Goal: Task Accomplishment & Management: Manage account settings

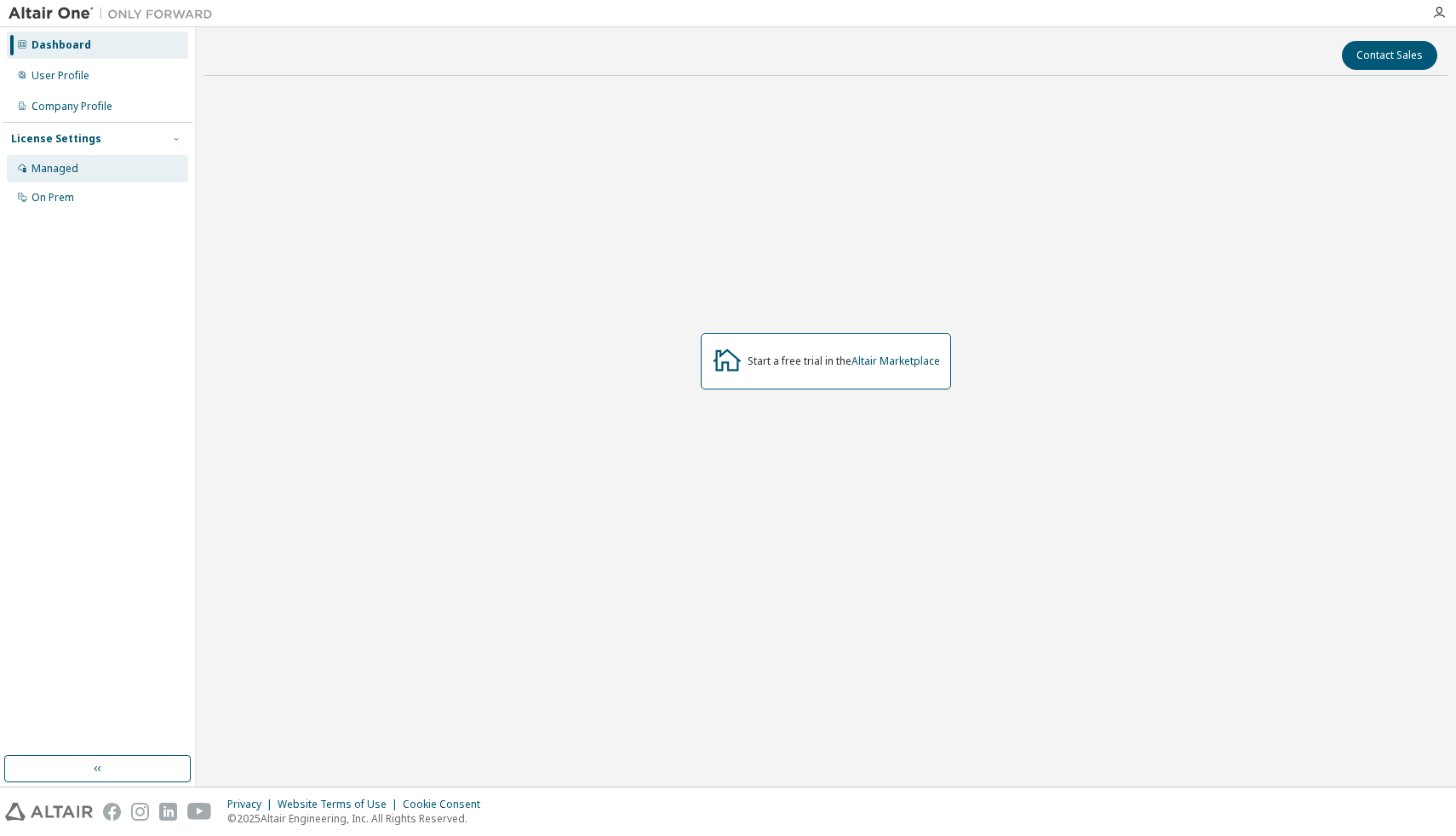
click at [58, 170] on div "Managed" at bounding box center [55, 169] width 47 height 14
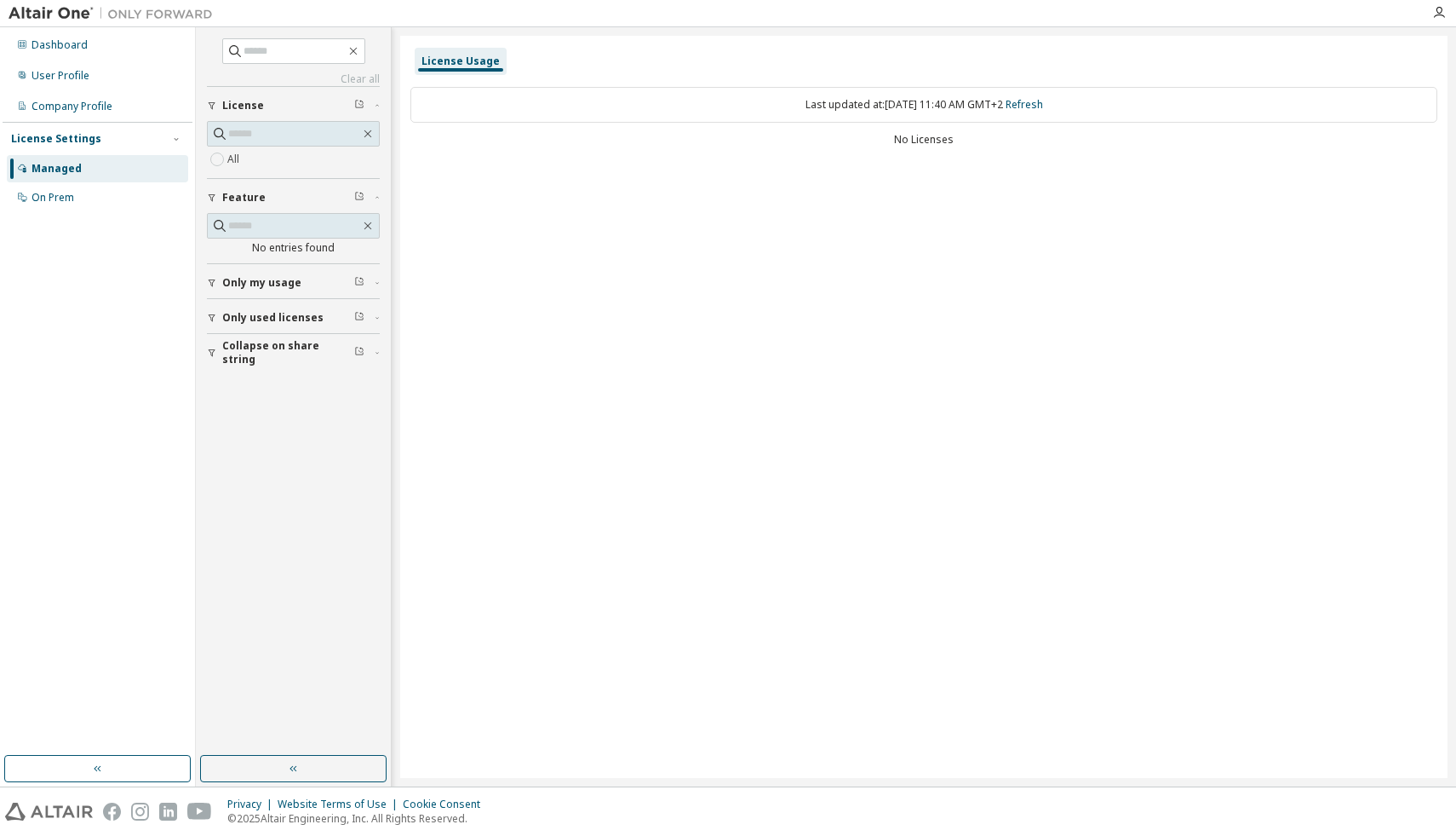
click at [648, 106] on div "Last updated at: Wed 2025-09-10 11:40 AM GMT+2 Refresh" at bounding box center [924, 105] width 1027 height 36
click at [88, 195] on div "On Prem" at bounding box center [97, 197] width 181 height 27
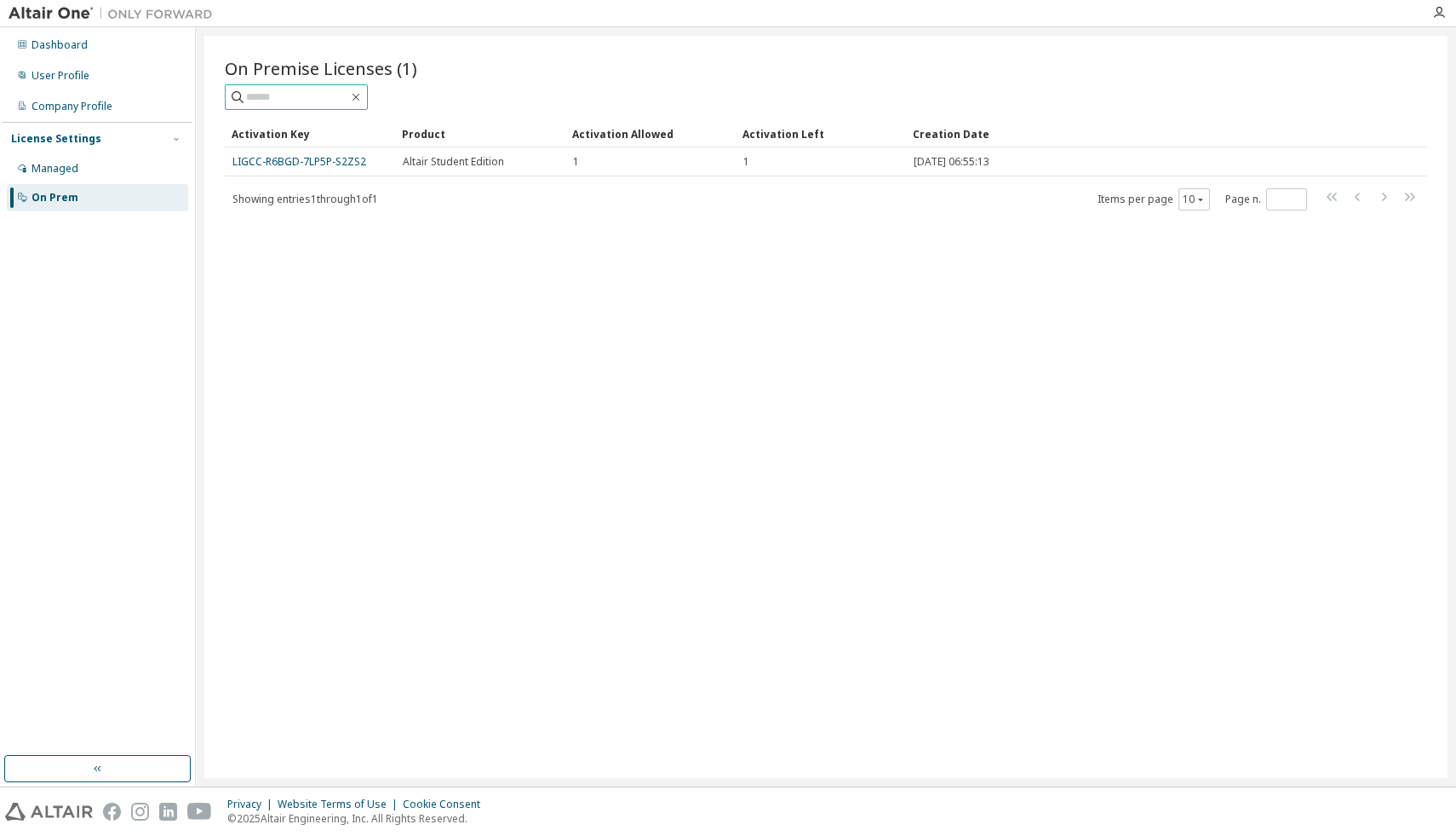
paste input "**********"
type input "**********"
click at [369, 95] on icon "button" at bounding box center [371, 98] width 8 height 8
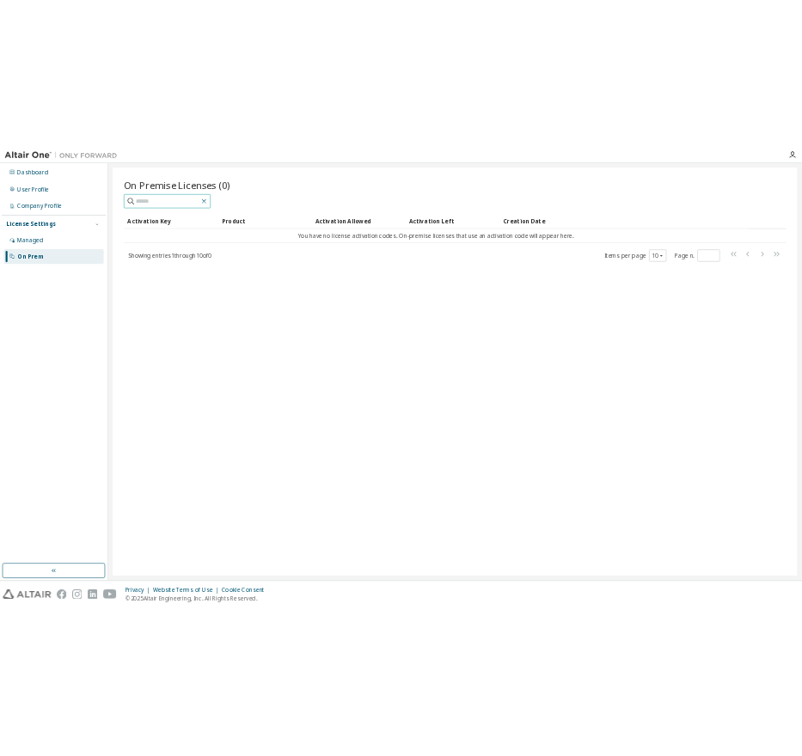
scroll to position [0, 0]
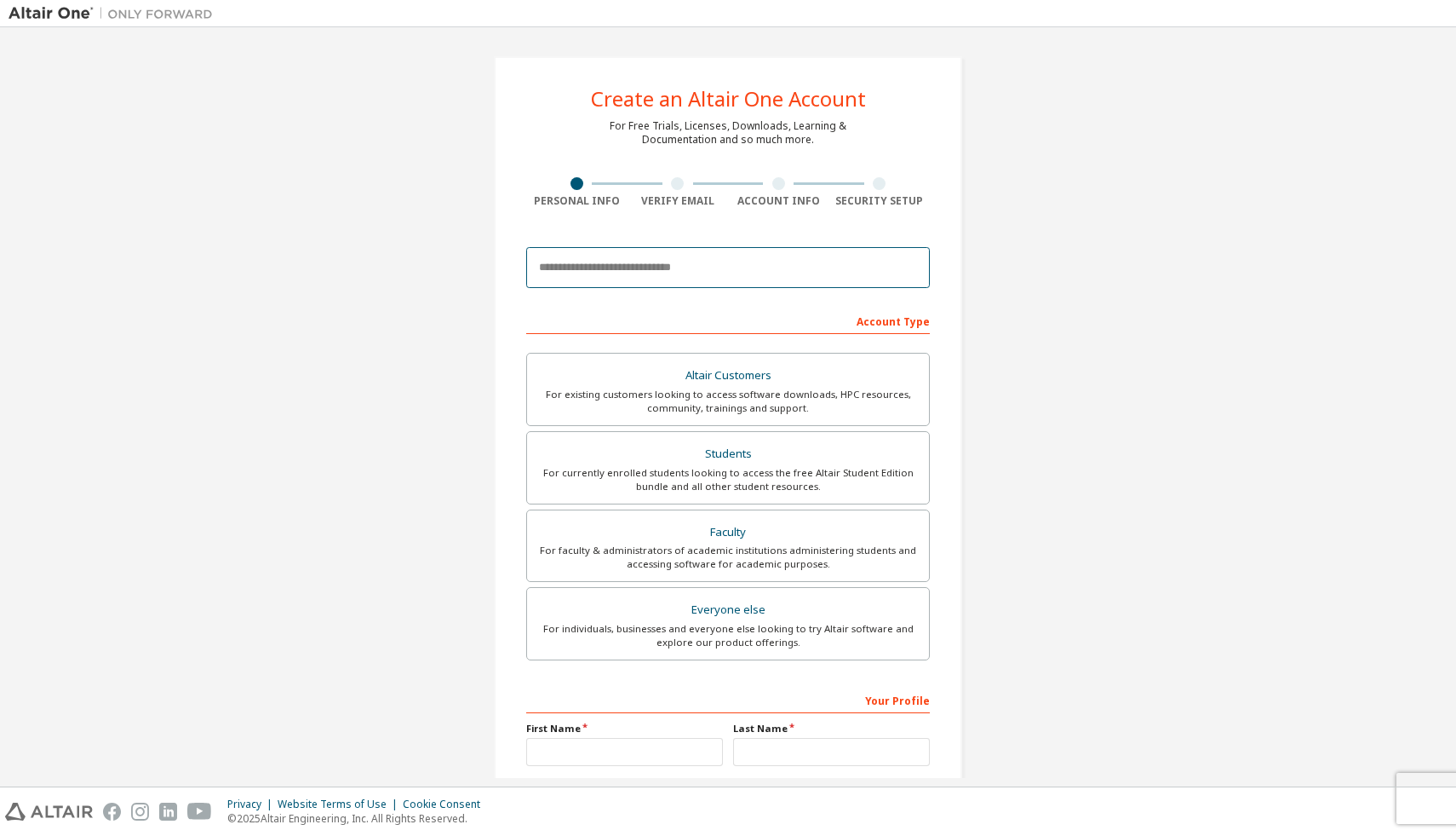
click at [632, 276] on input "email" at bounding box center [728, 267] width 403 height 41
type input "**********"
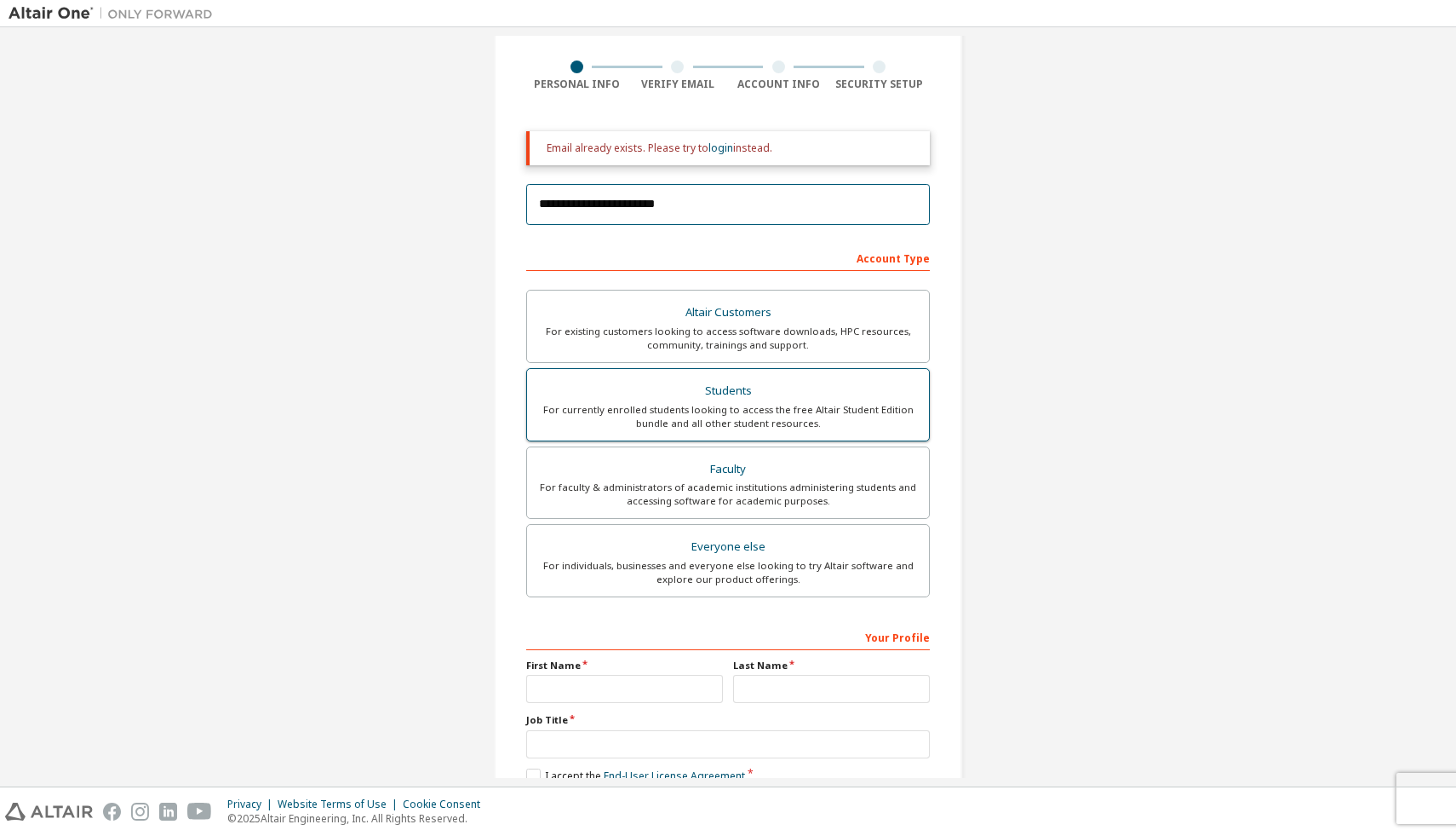
scroll to position [129, 0]
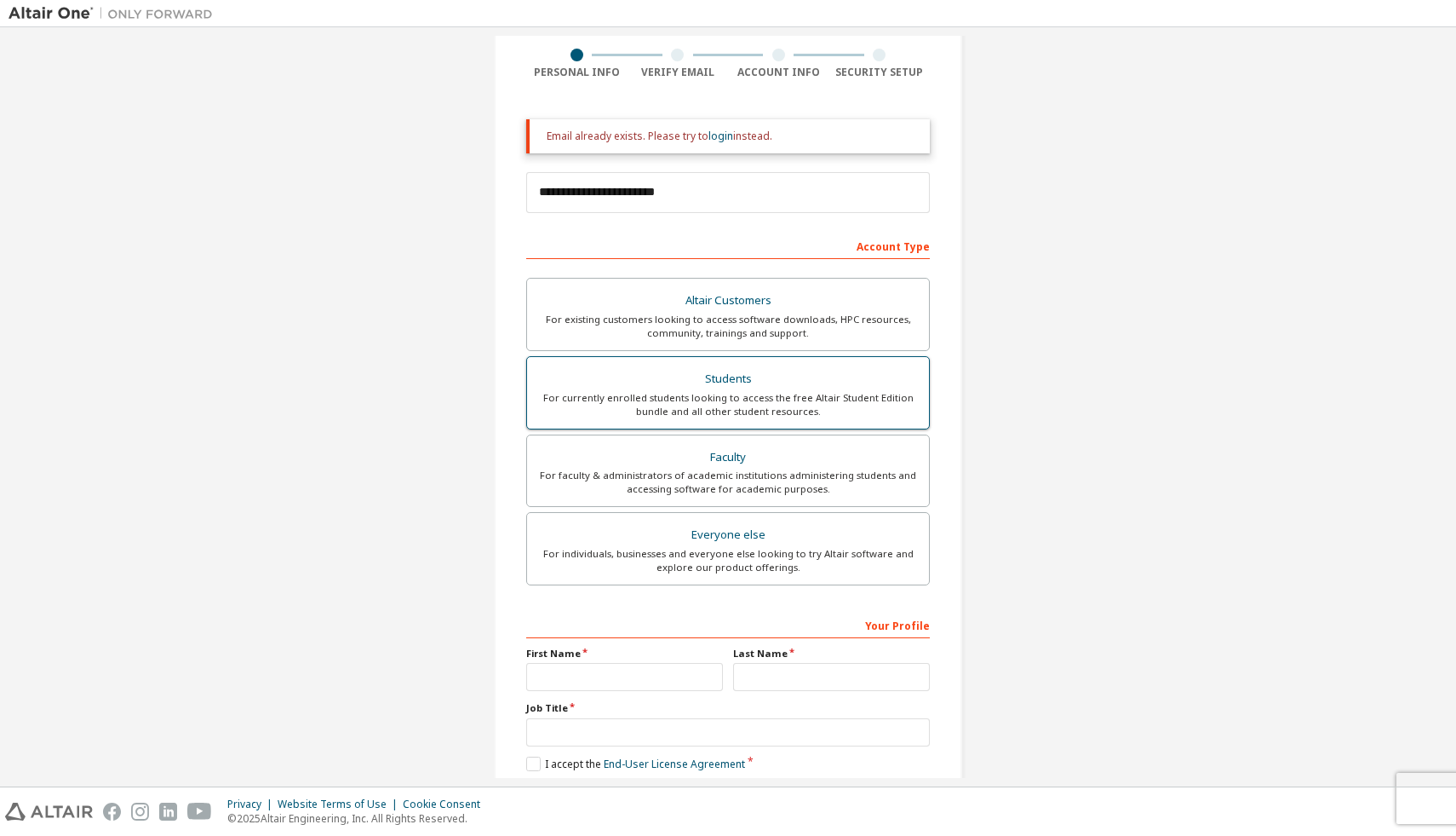
click at [695, 403] on div "For currently enrolled students looking to access the free Altair Student Editi…" at bounding box center [728, 404] width 382 height 27
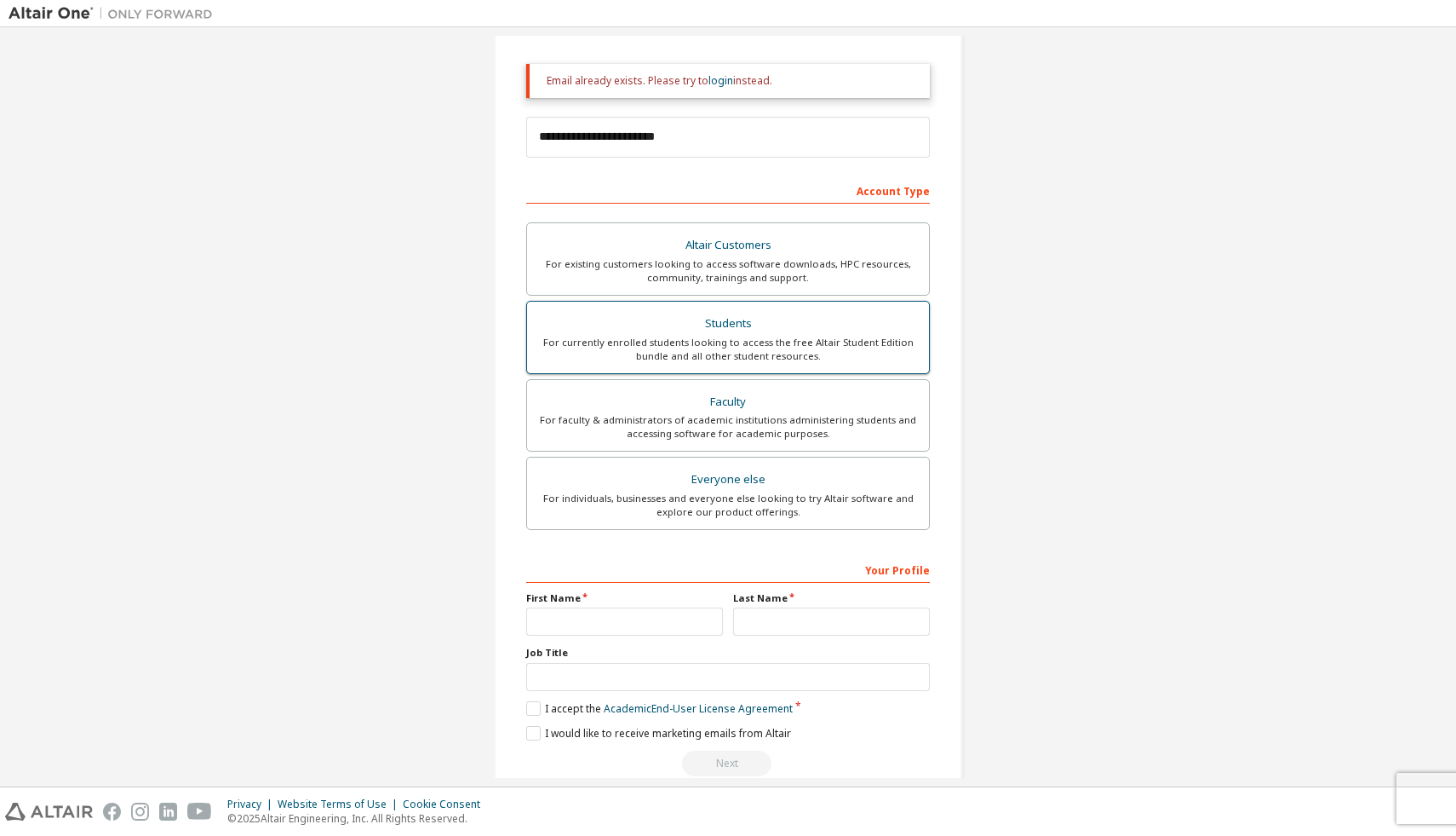
scroll to position [214, 0]
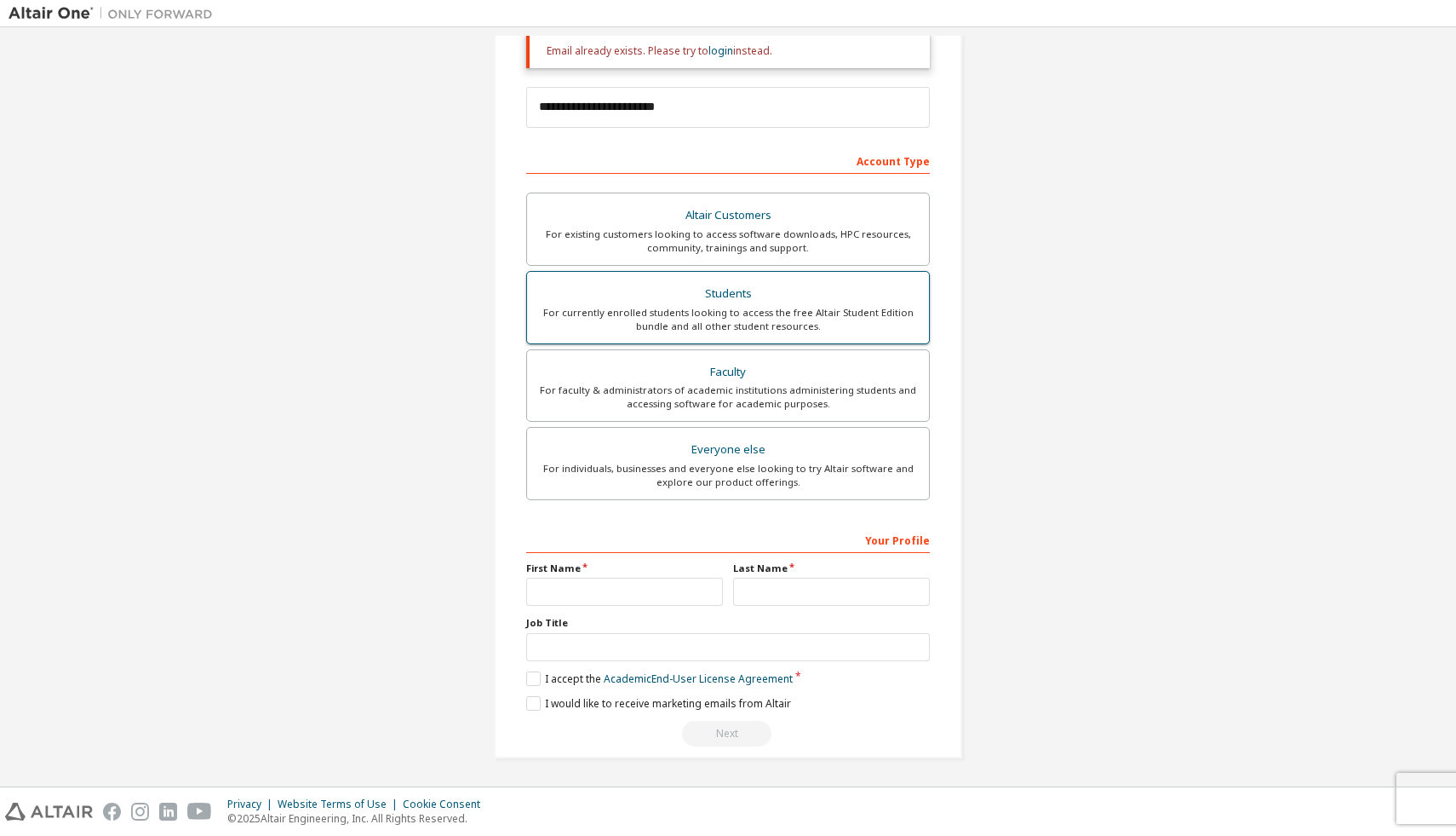
click at [728, 305] on div "For currently enrolled students looking to access the free Altair Student Editi…" at bounding box center [728, 318] width 382 height 27
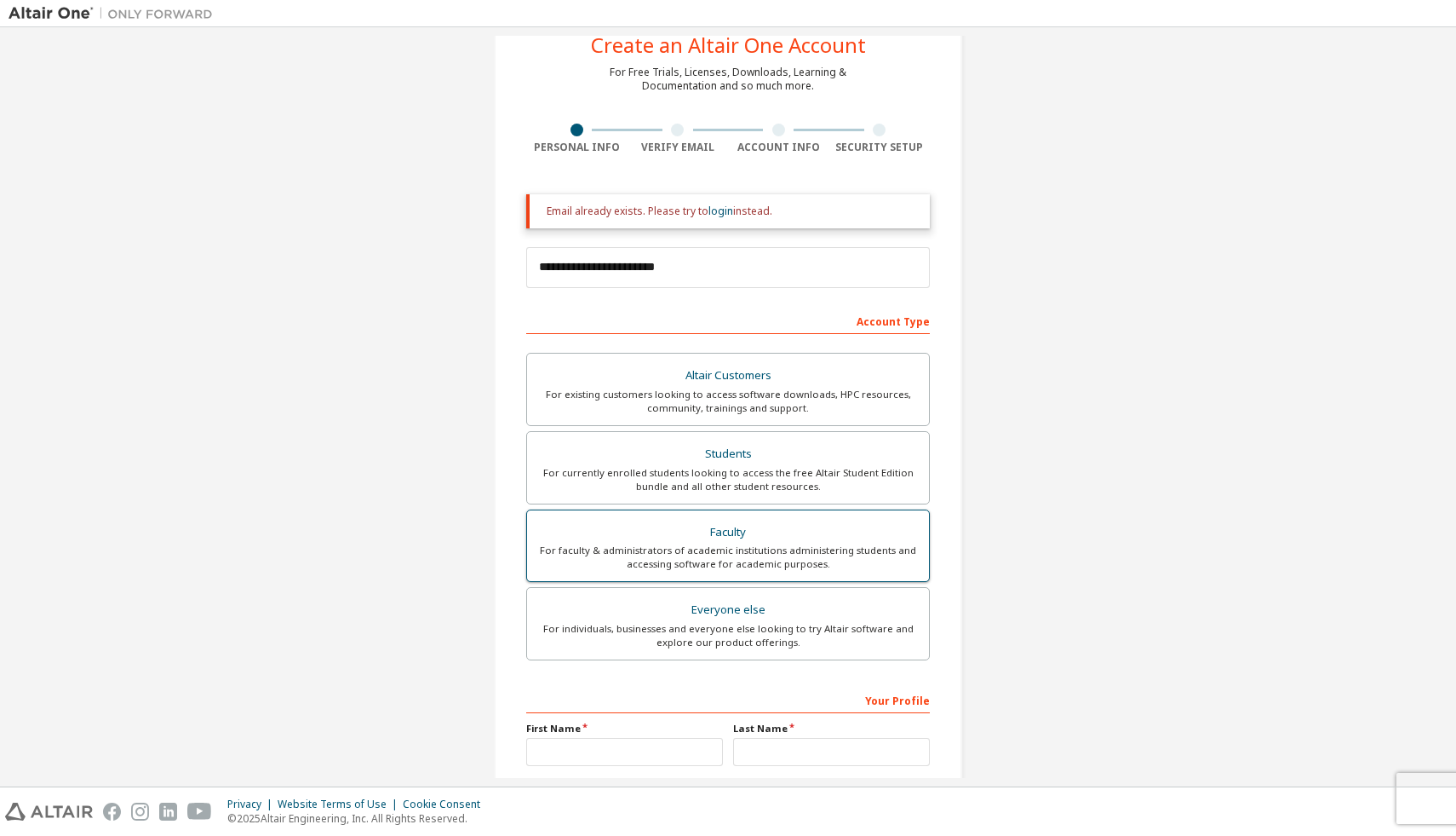
scroll to position [0, 0]
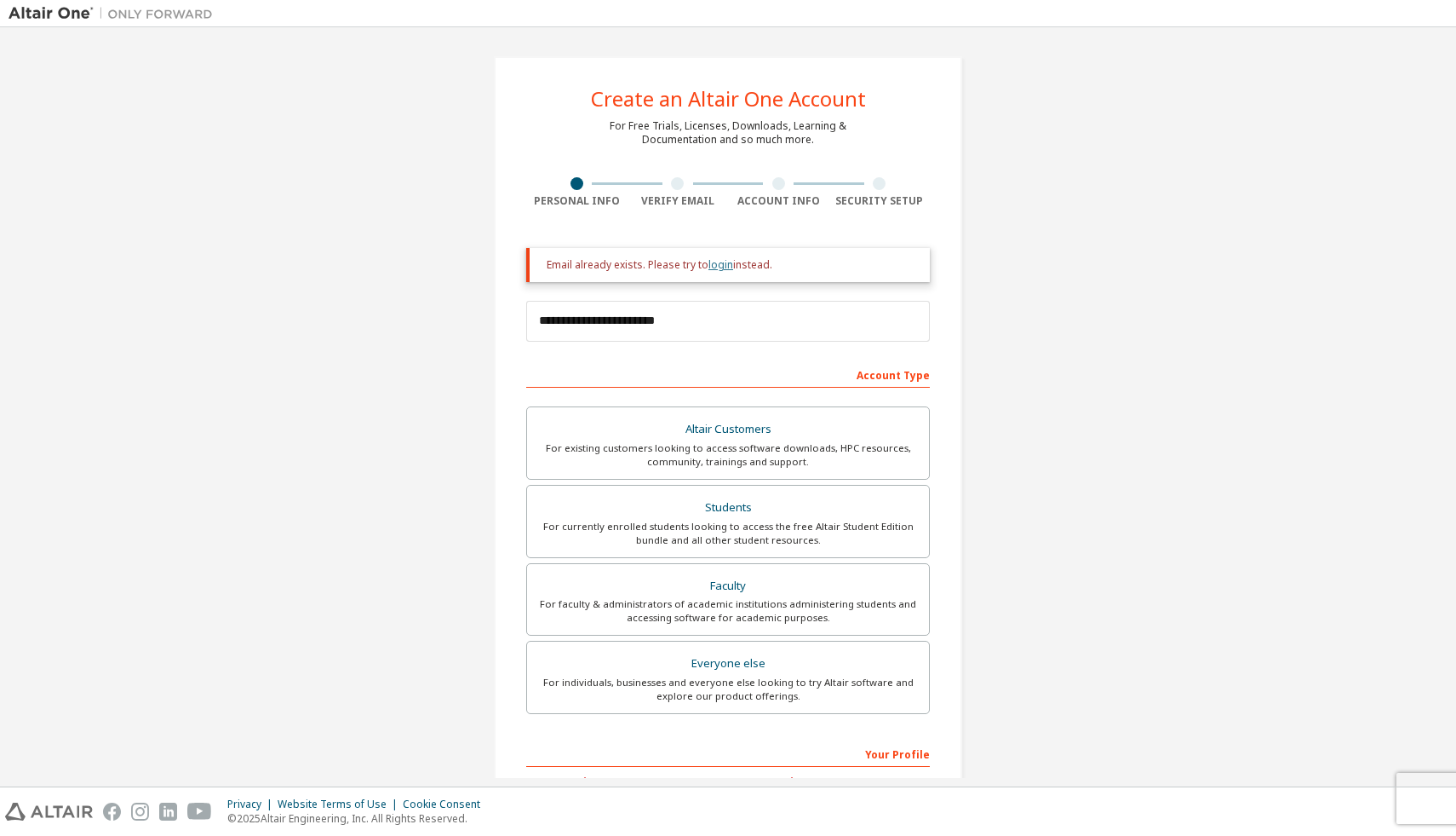
click at [719, 264] on link "login" at bounding box center [721, 265] width 25 height 15
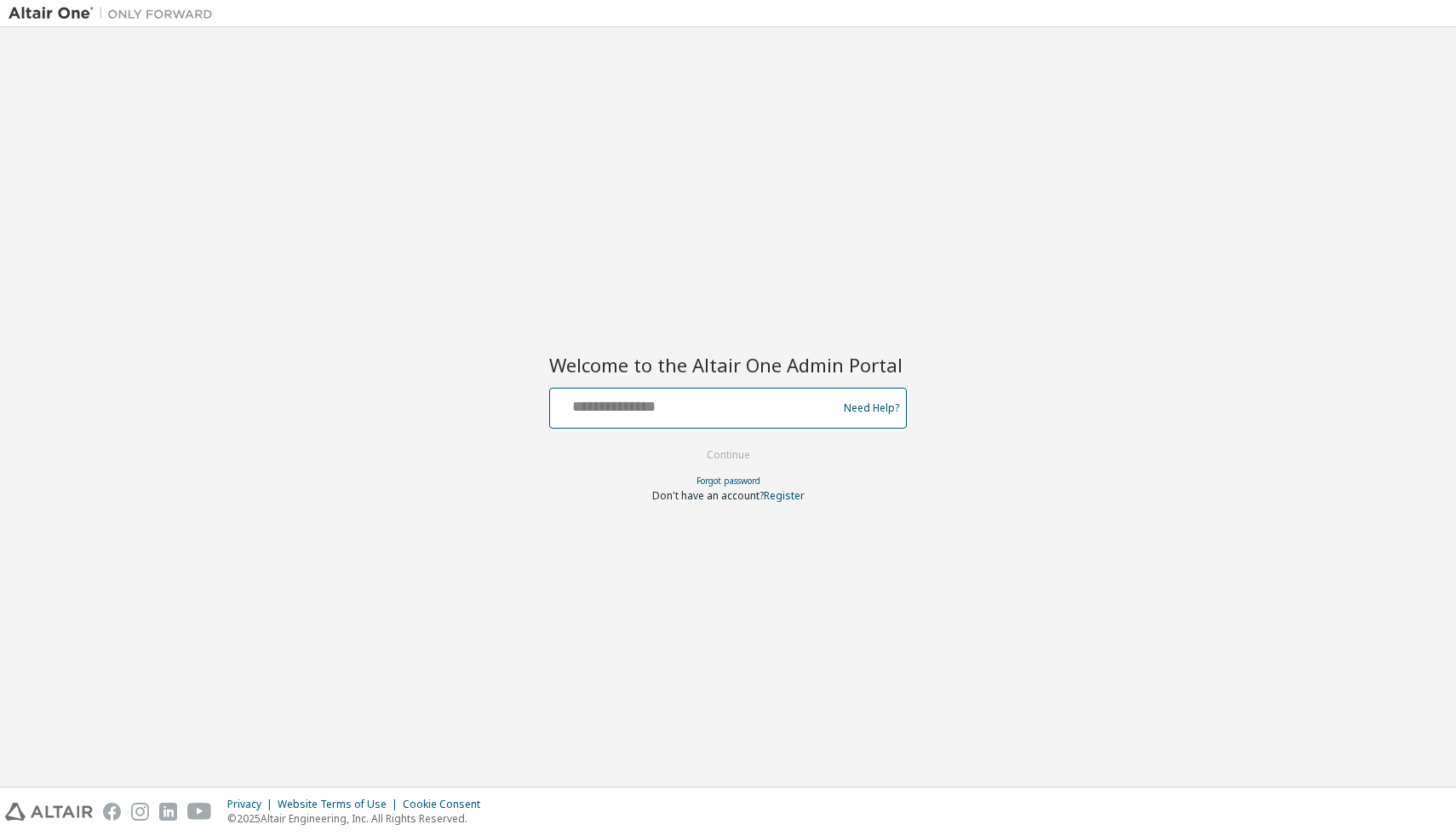
click at [633, 403] on input "text" at bounding box center [696, 404] width 279 height 25
type input "**********"
click at [689, 442] on button "Continue" at bounding box center [728, 455] width 79 height 26
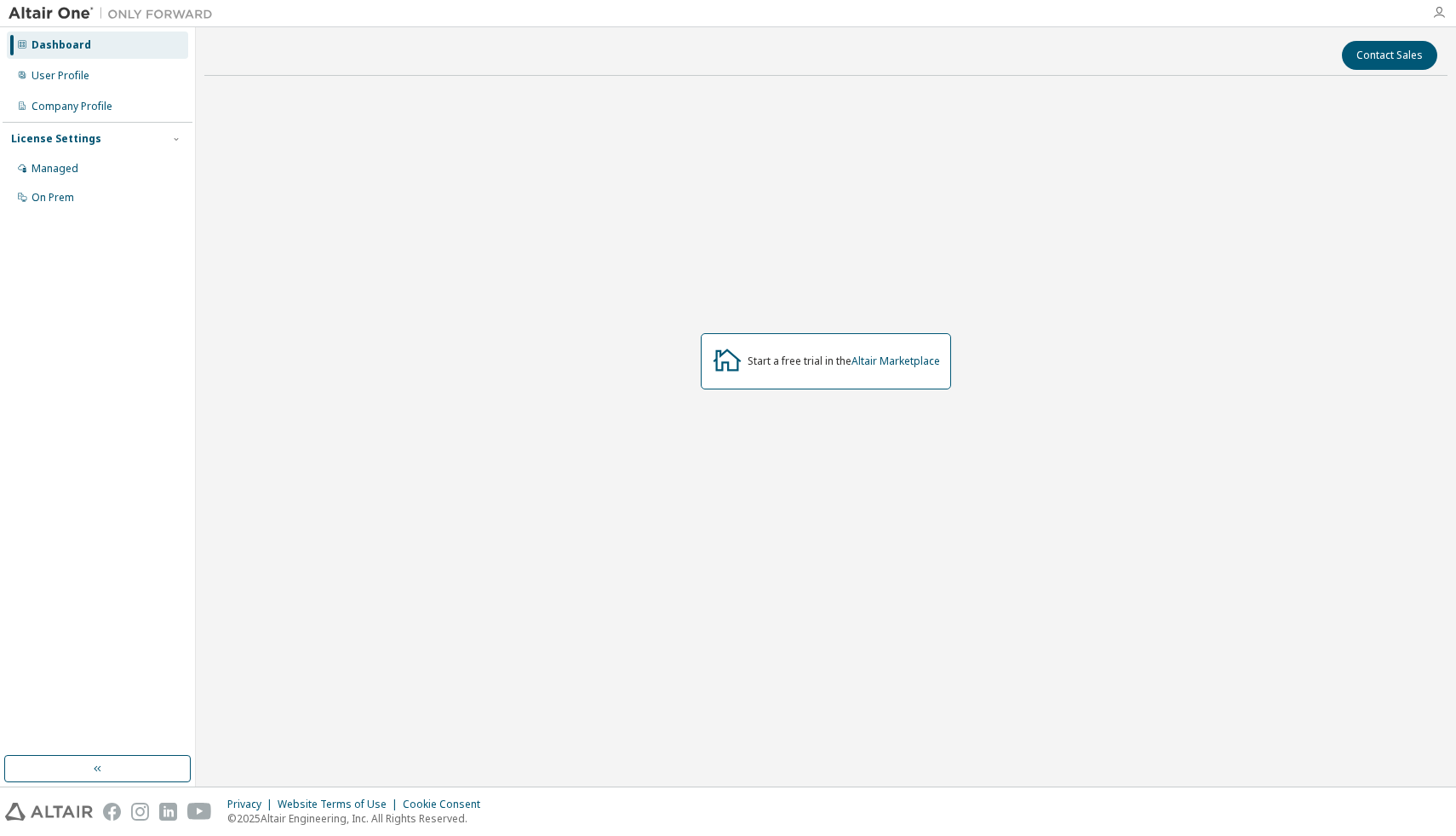
click at [1445, 9] on icon "button" at bounding box center [1439, 13] width 14 height 14
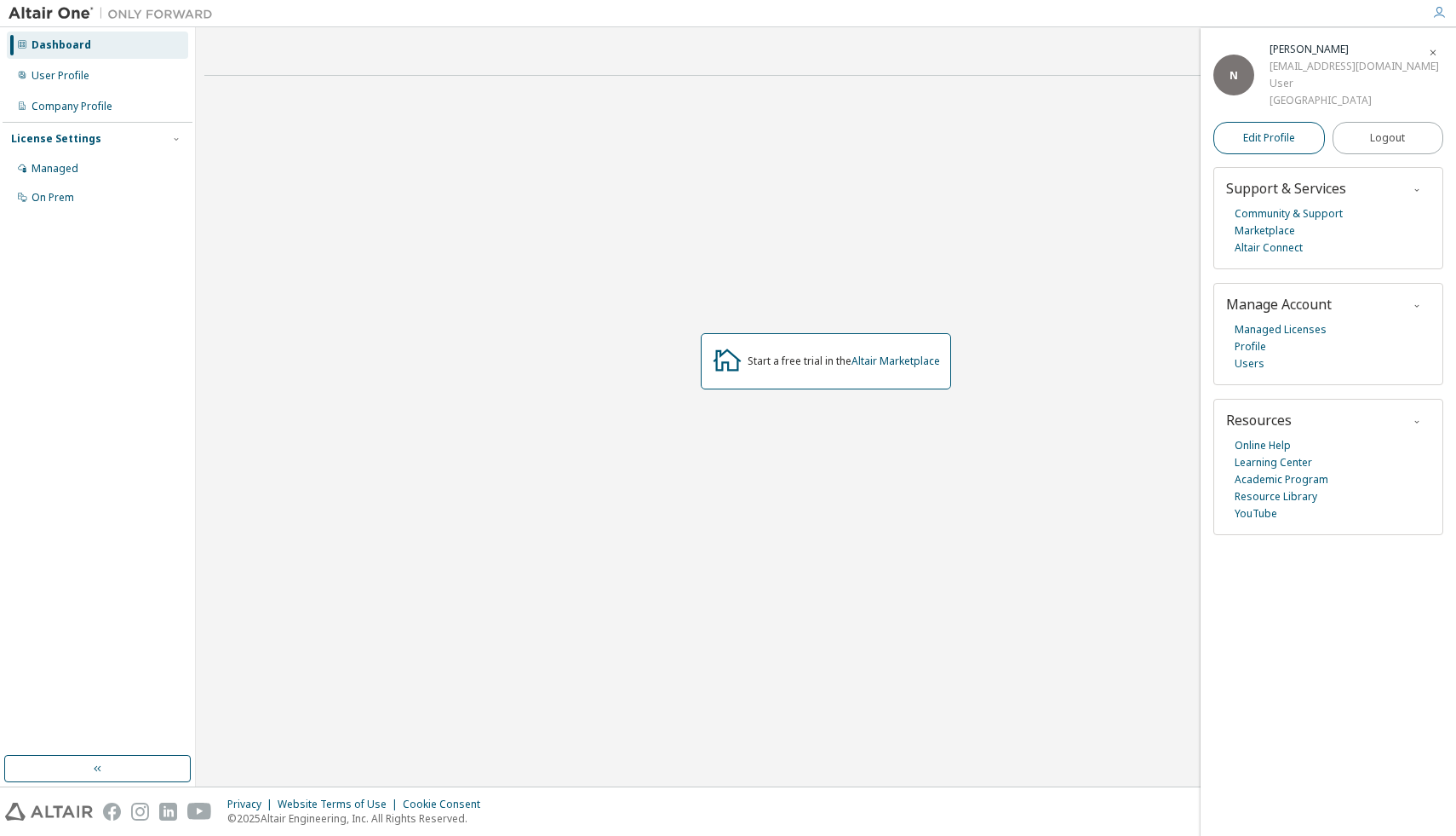
click at [1276, 135] on span "Edit Profile" at bounding box center [1270, 138] width 52 height 14
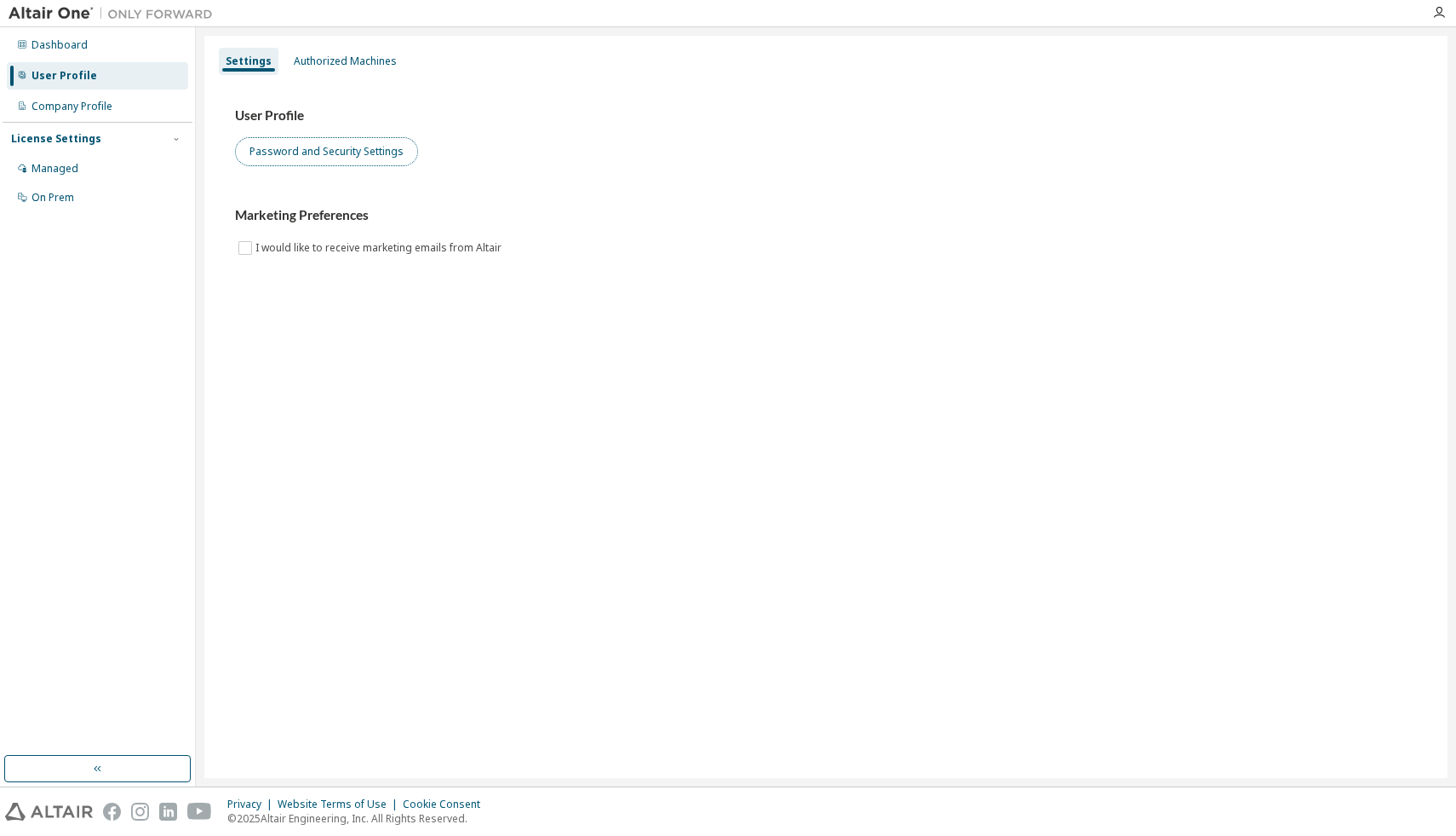
click at [350, 165] on button "Password and Security Settings" at bounding box center [326, 151] width 183 height 29
click at [53, 49] on div "Dashboard" at bounding box center [59, 46] width 56 height 14
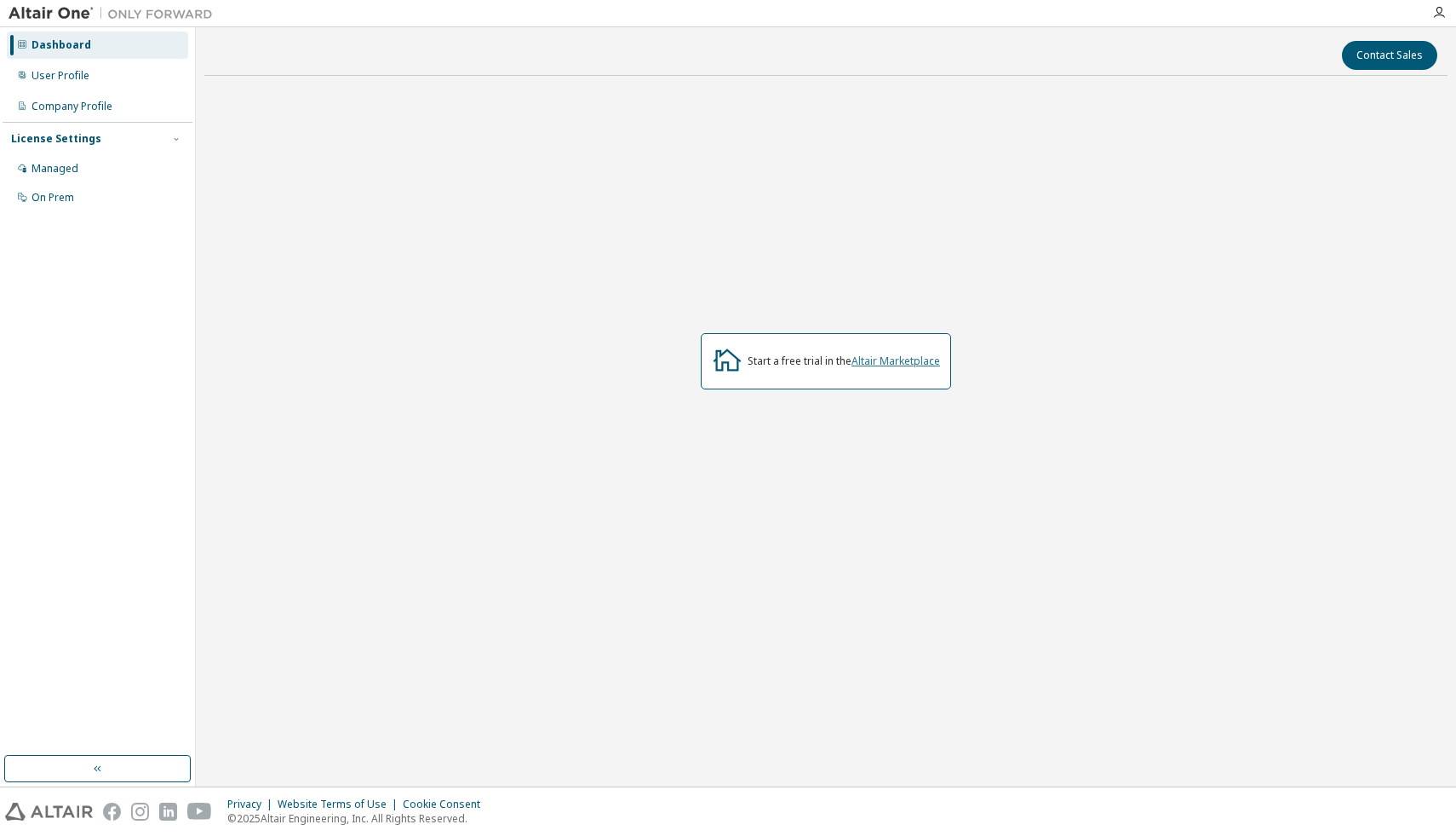
click at [888, 365] on link "Altair Marketplace" at bounding box center [895, 361] width 88 height 15
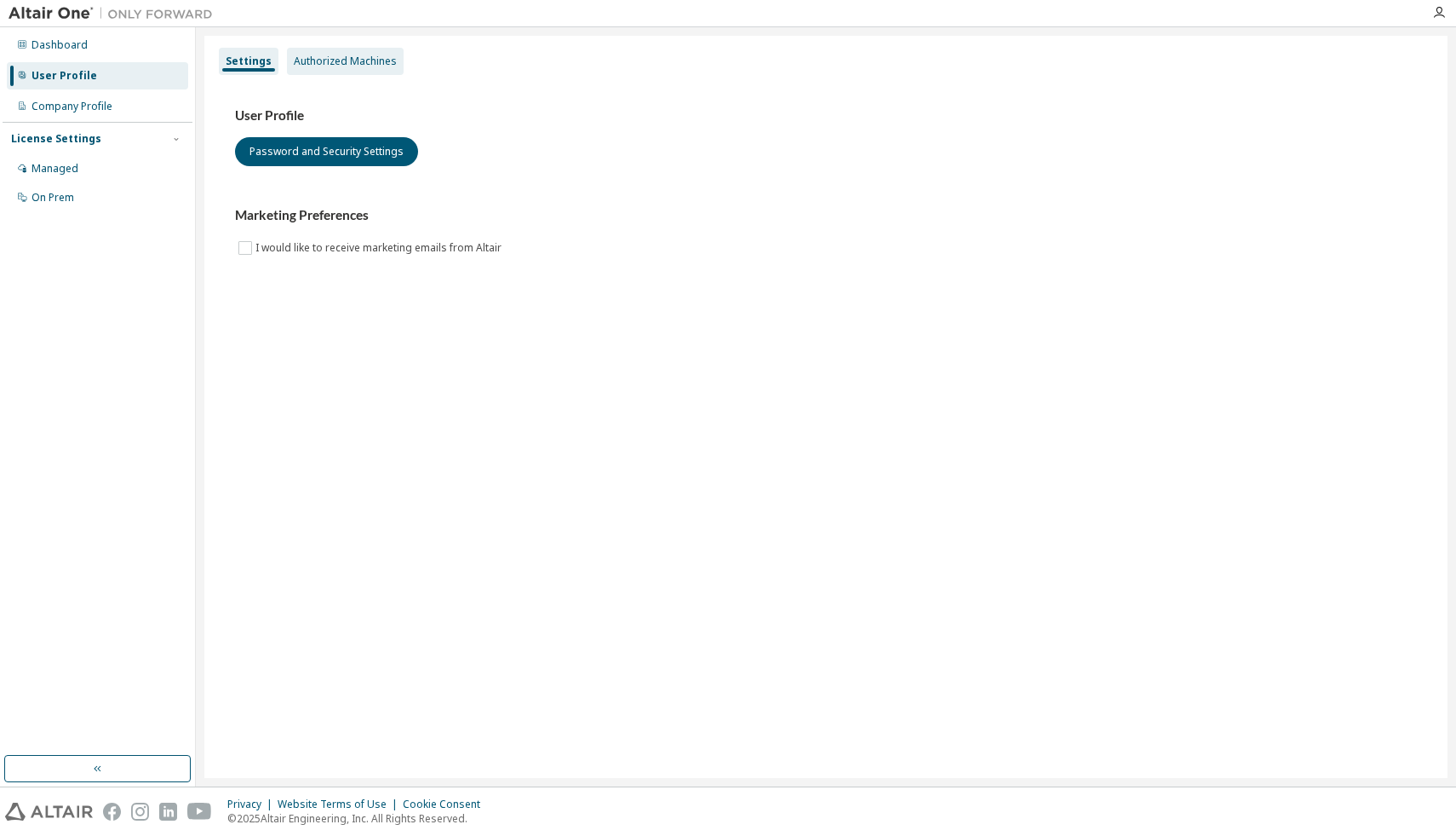
click at [358, 63] on div "Authorized Machines" at bounding box center [345, 61] width 103 height 14
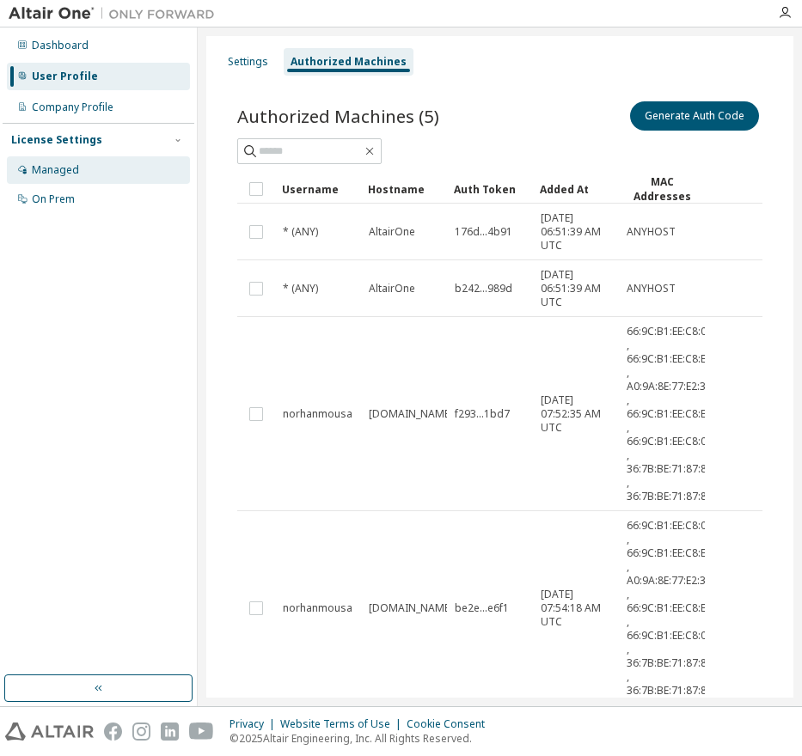
click at [60, 178] on div "Managed" at bounding box center [98, 169] width 183 height 27
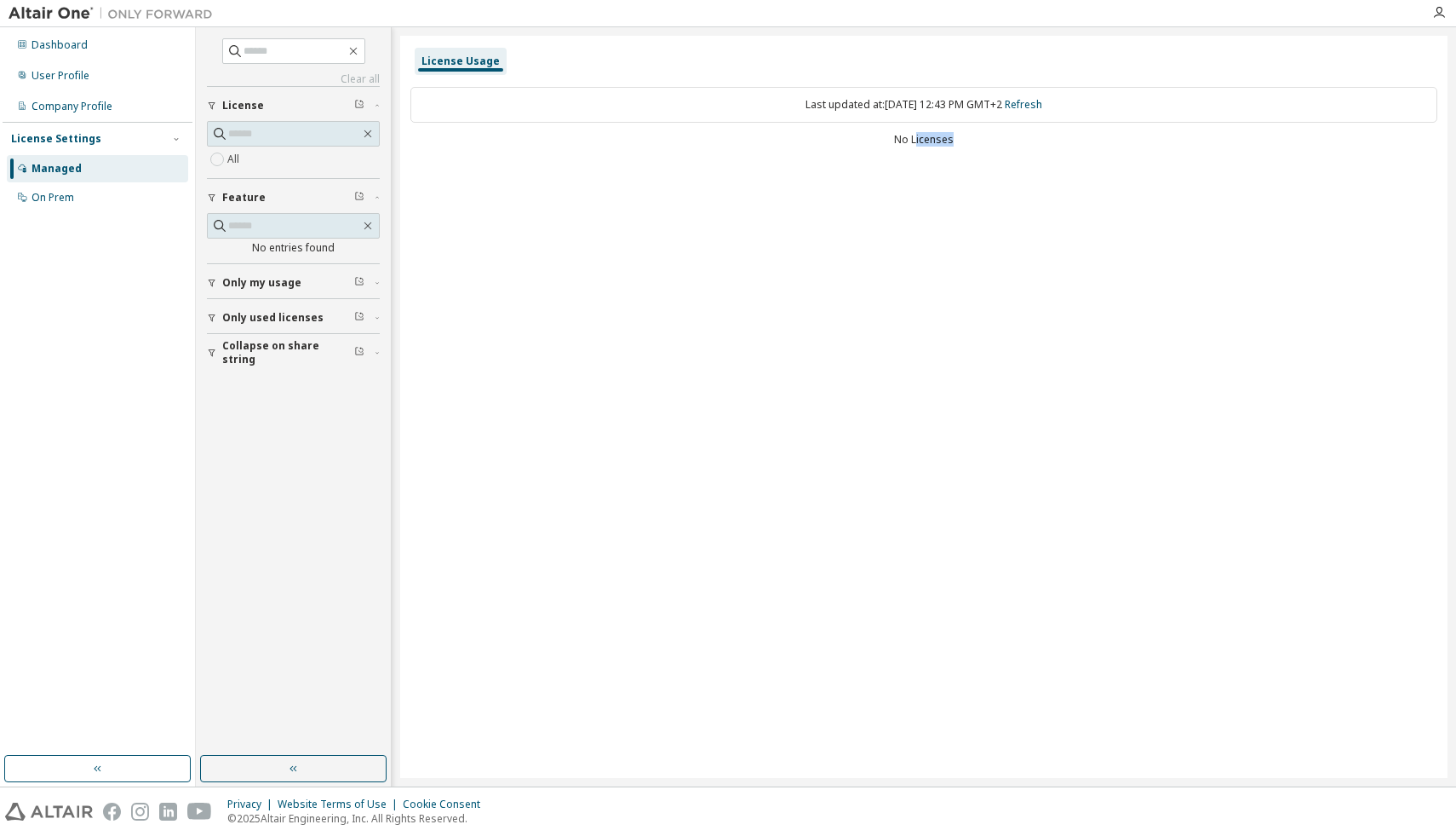
drag, startPoint x: 916, startPoint y: 134, endPoint x: 964, endPoint y: 140, distance: 48.4
click at [964, 140] on div "No Licenses" at bounding box center [924, 140] width 1027 height 14
click at [984, 141] on div "No Licenses" at bounding box center [924, 140] width 1027 height 14
click at [1043, 105] on link "Refresh" at bounding box center [1024, 104] width 38 height 15
drag, startPoint x: 937, startPoint y: 144, endPoint x: 815, endPoint y: 147, distance: 122.0
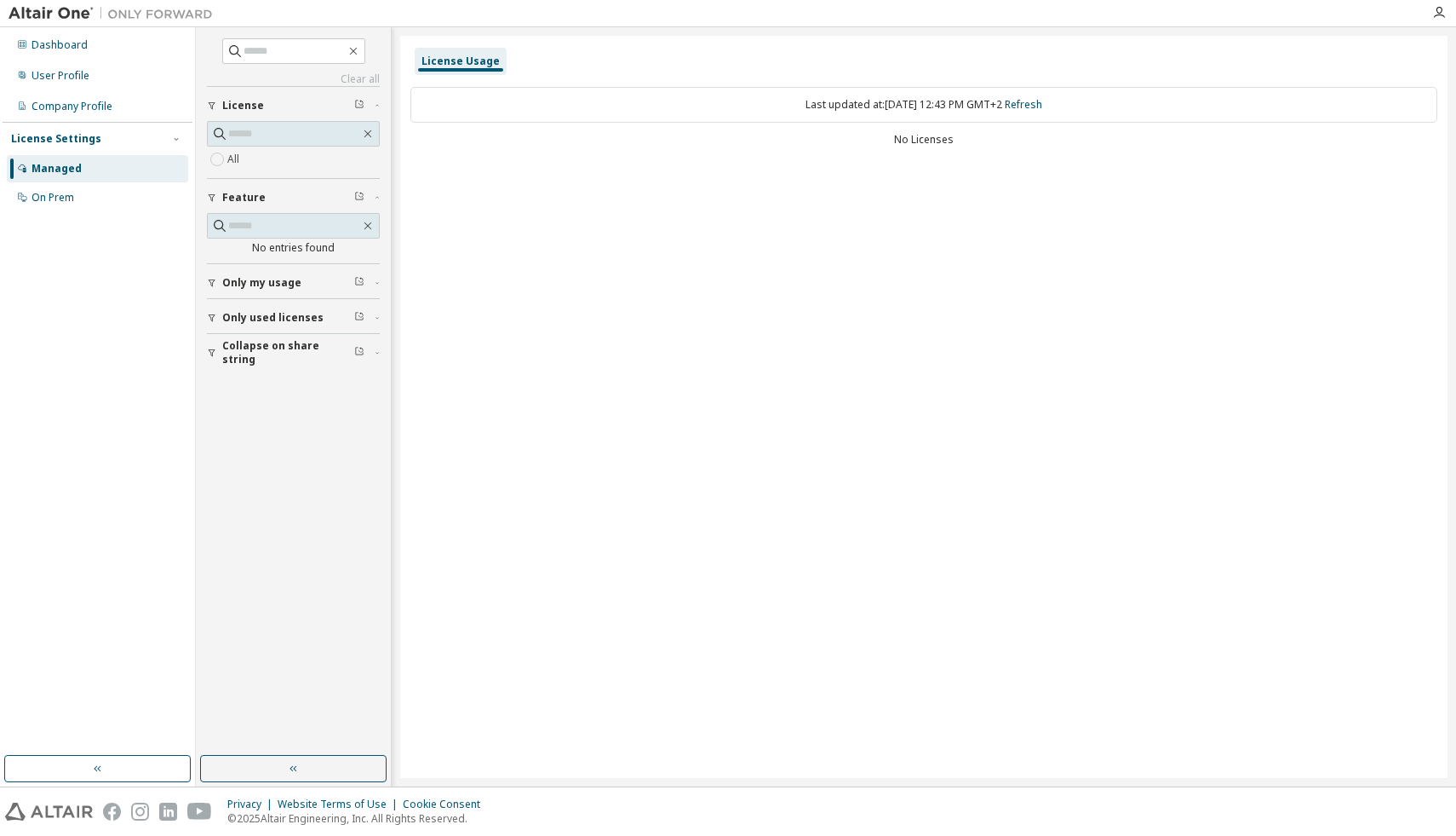
click at [815, 147] on div "Last updated at: [DATE] 12:43 PM GMT+2 Refresh No Licenses" at bounding box center [924, 118] width 1027 height 83
click at [1438, 12] on icon "button" at bounding box center [1439, 13] width 14 height 14
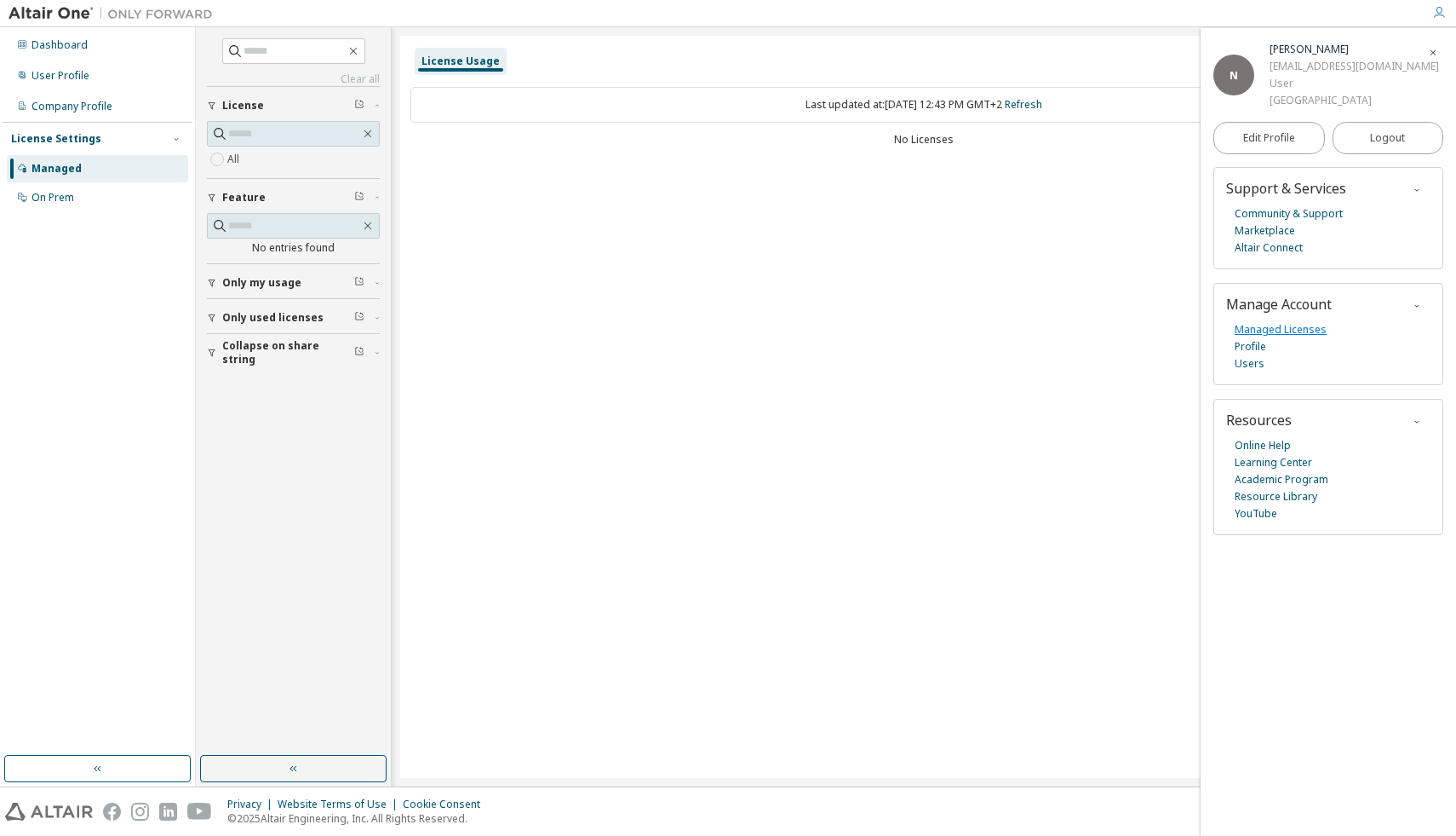
click at [1266, 336] on link "Managed Licenses" at bounding box center [1281, 329] width 92 height 17
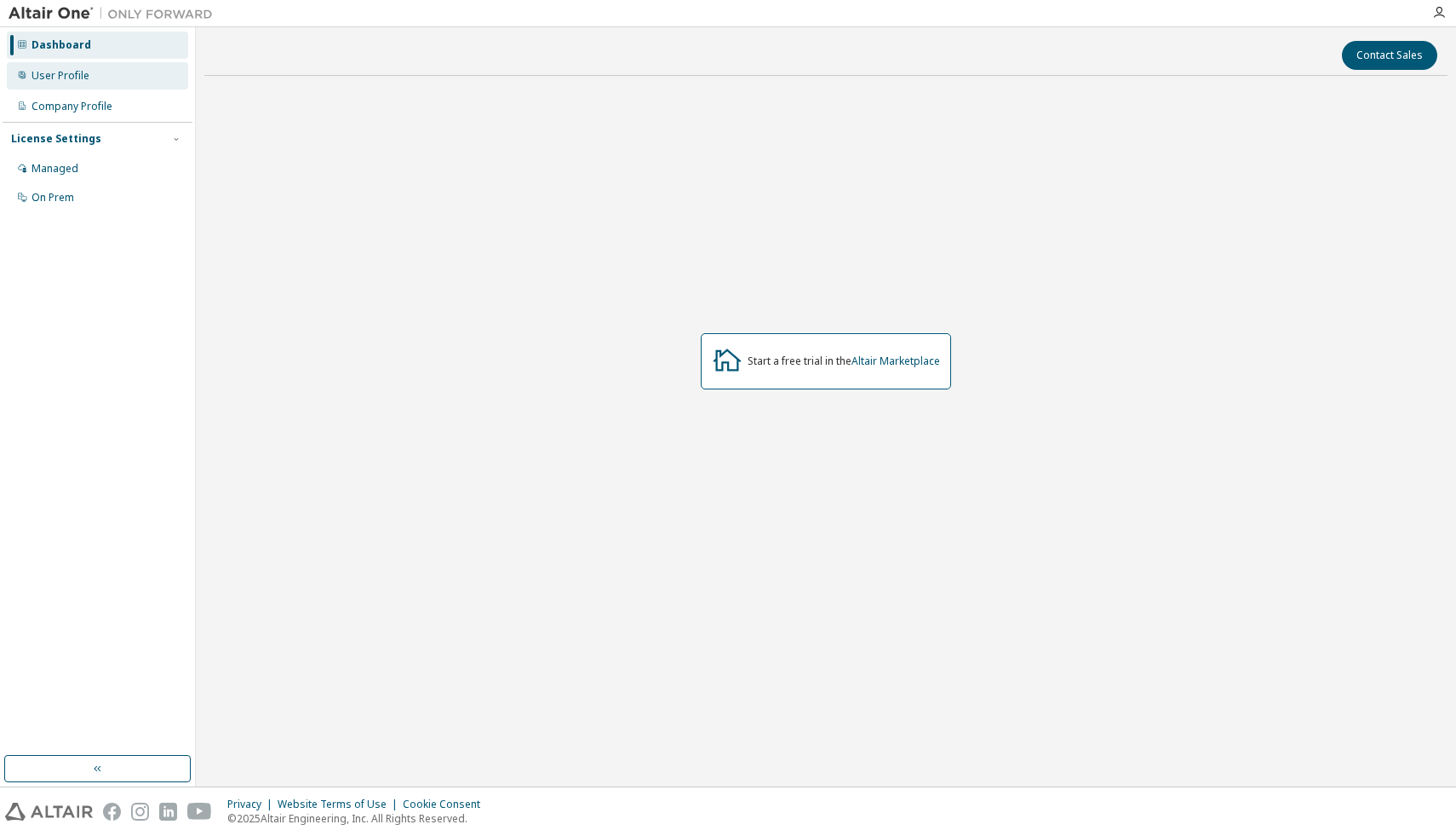
click at [79, 74] on div "User Profile" at bounding box center [60, 76] width 57 height 14
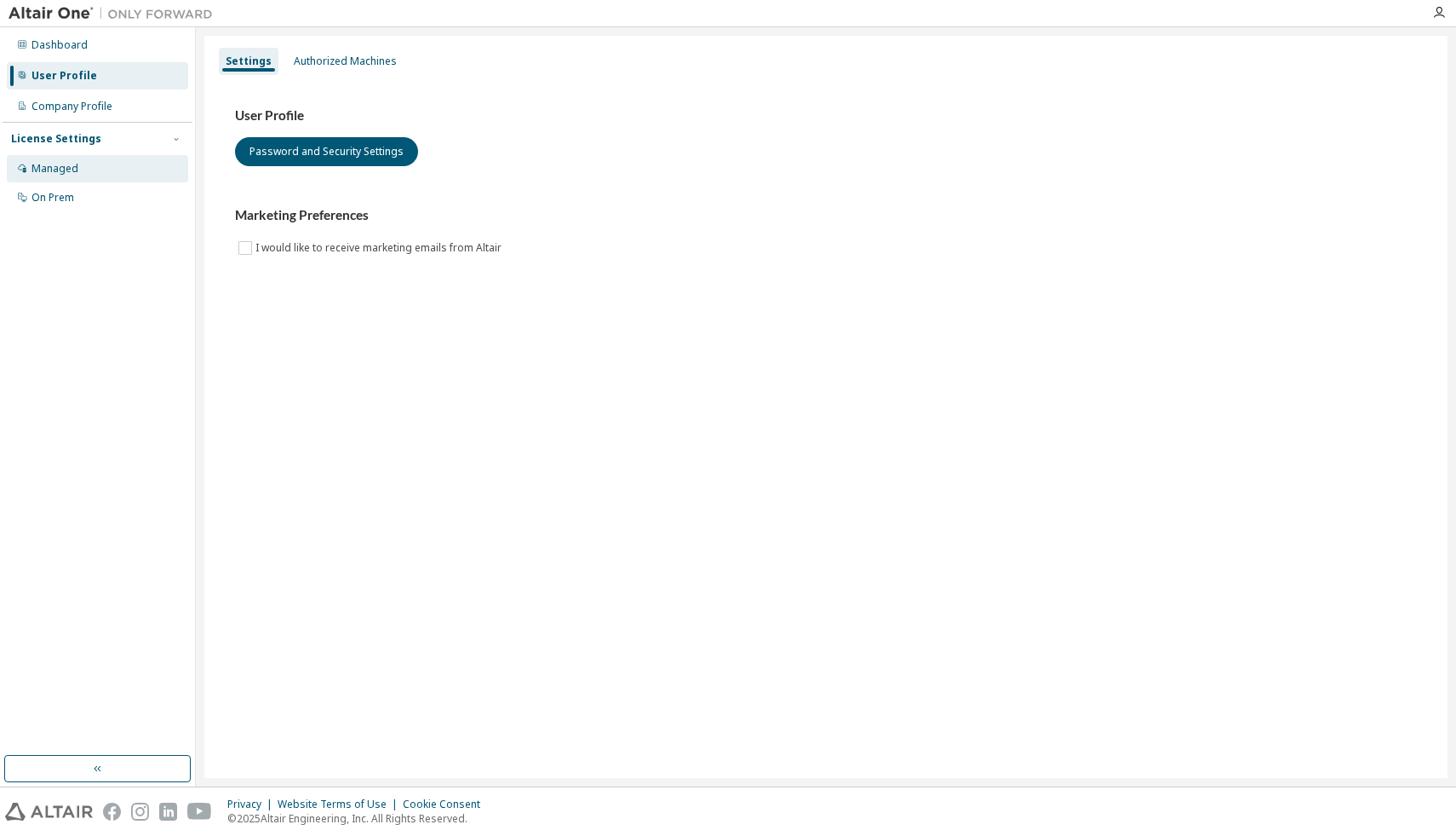
click at [70, 167] on div "Managed" at bounding box center [55, 169] width 47 height 14
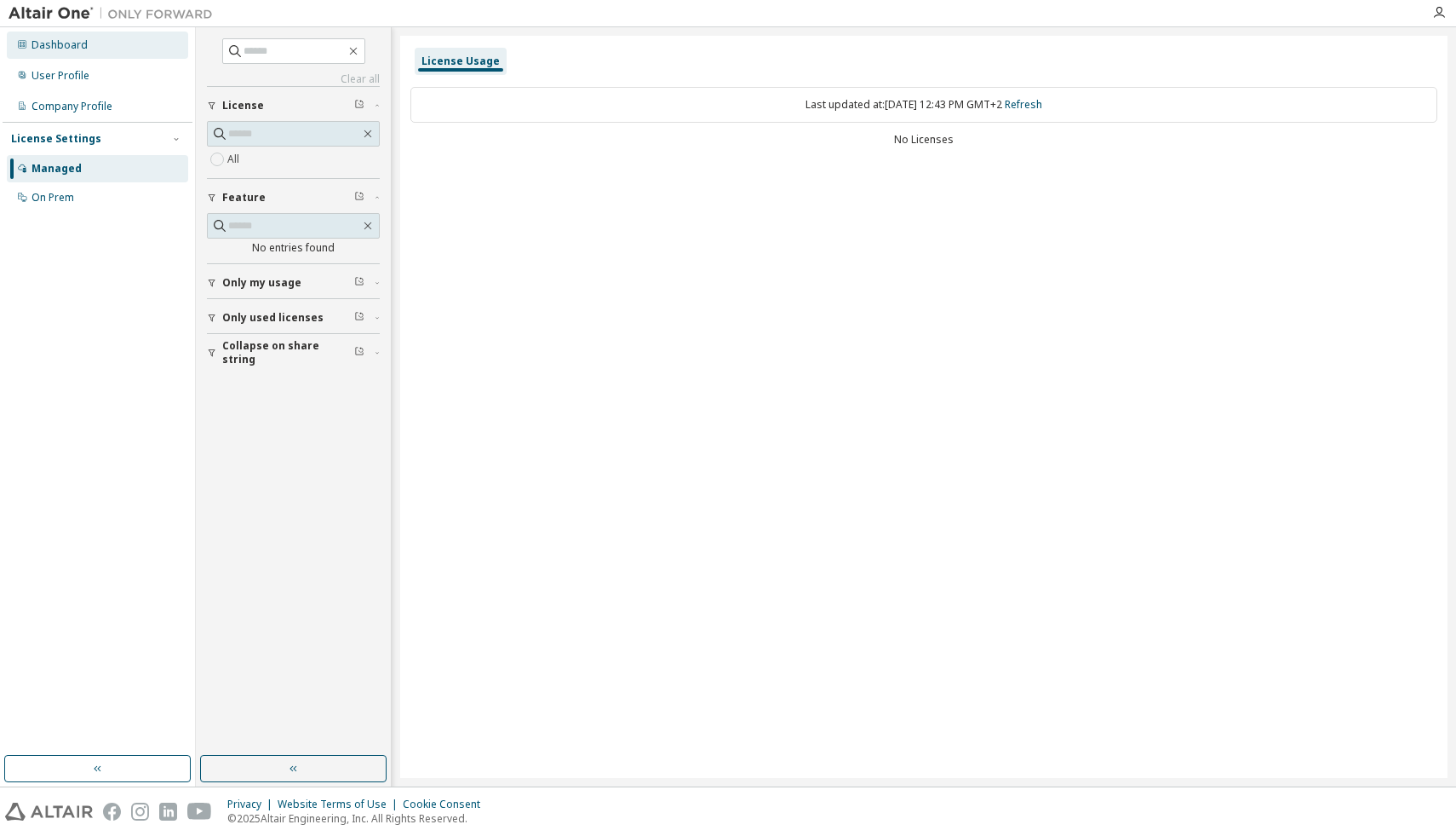
click at [48, 45] on div "Dashboard" at bounding box center [59, 46] width 56 height 14
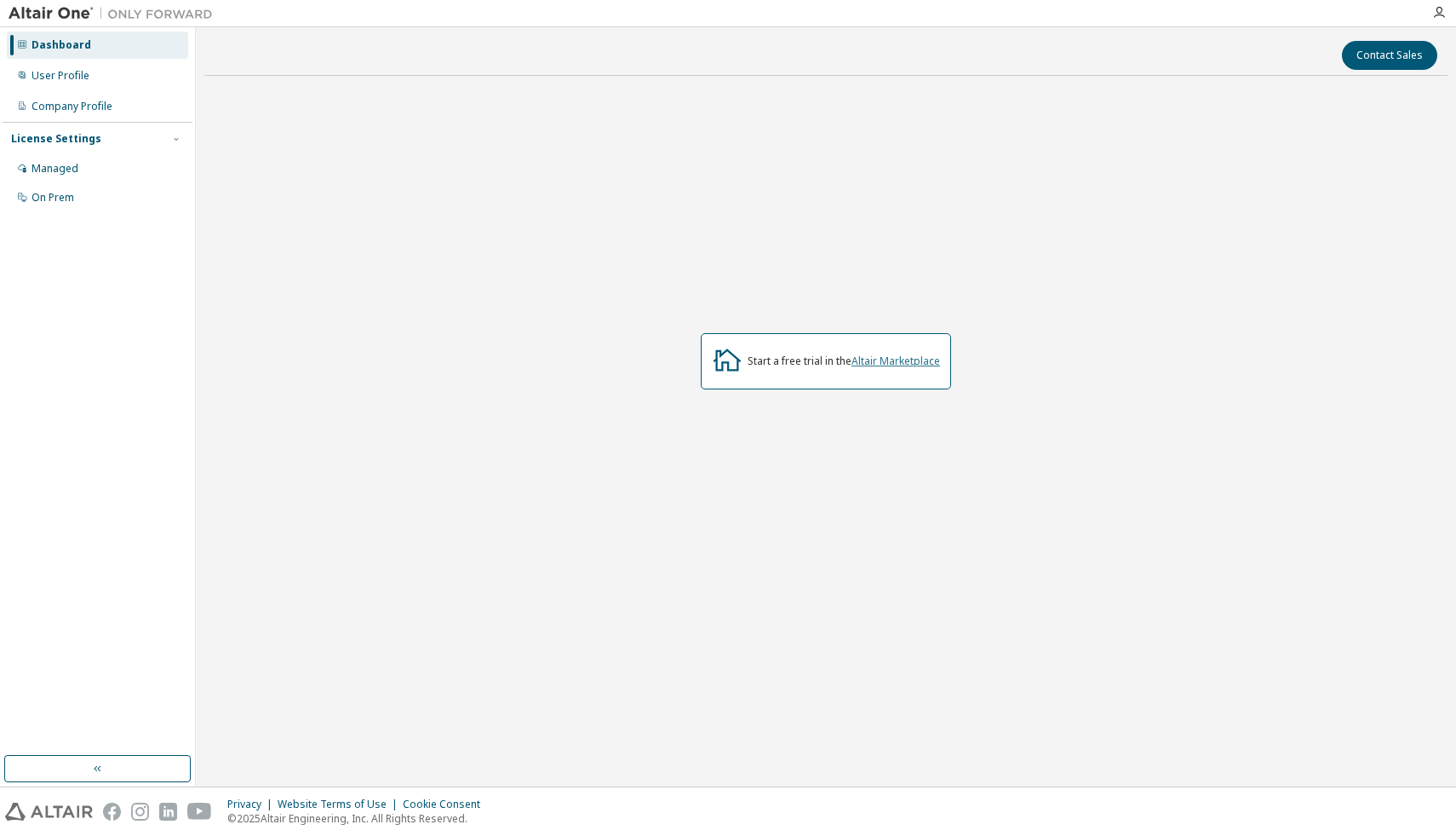
click at [896, 367] on link "Altair Marketplace" at bounding box center [895, 361] width 88 height 15
click at [63, 176] on div "Managed" at bounding box center [55, 169] width 47 height 14
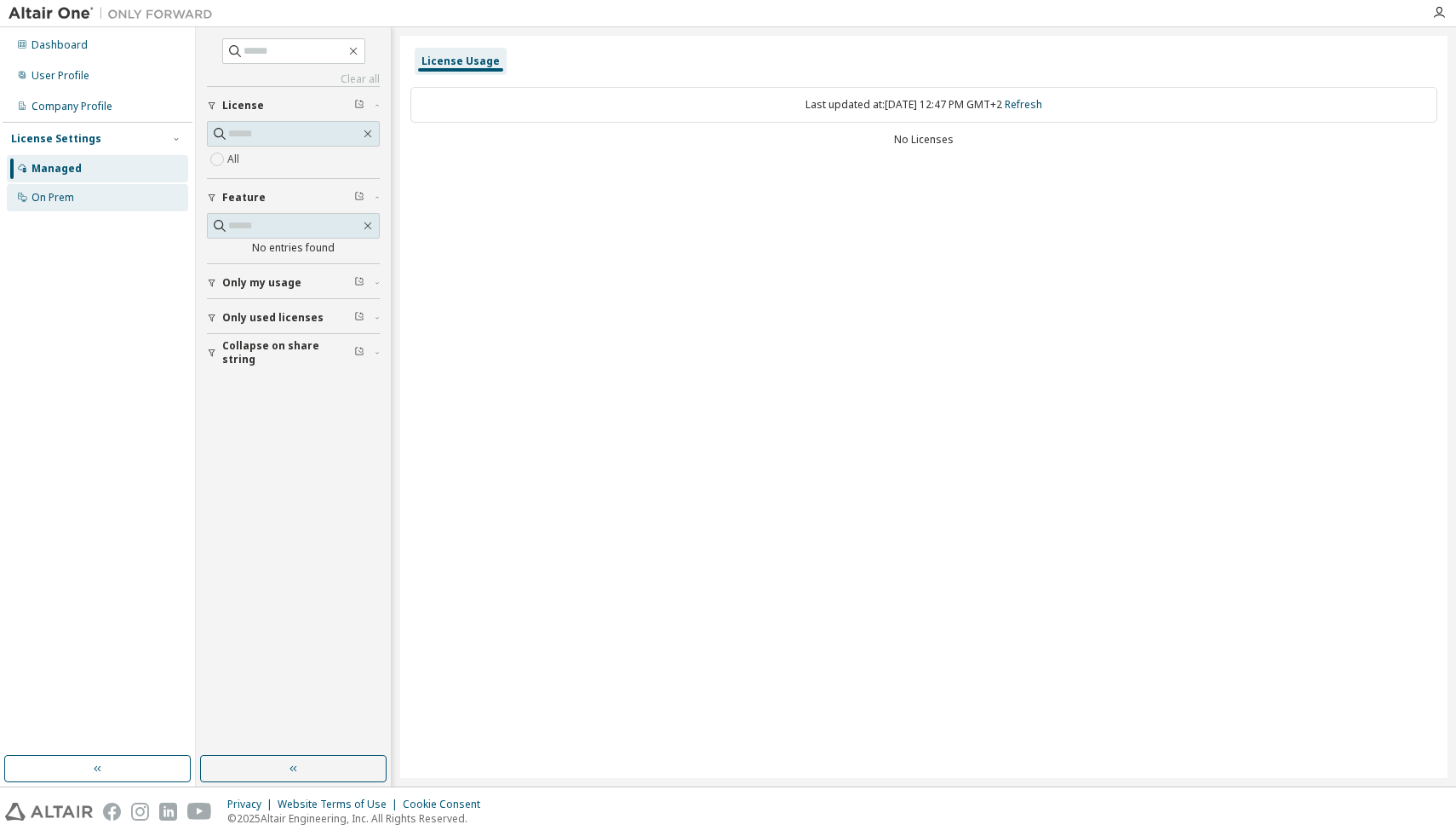
click at [75, 200] on div "On Prem" at bounding box center [97, 197] width 181 height 27
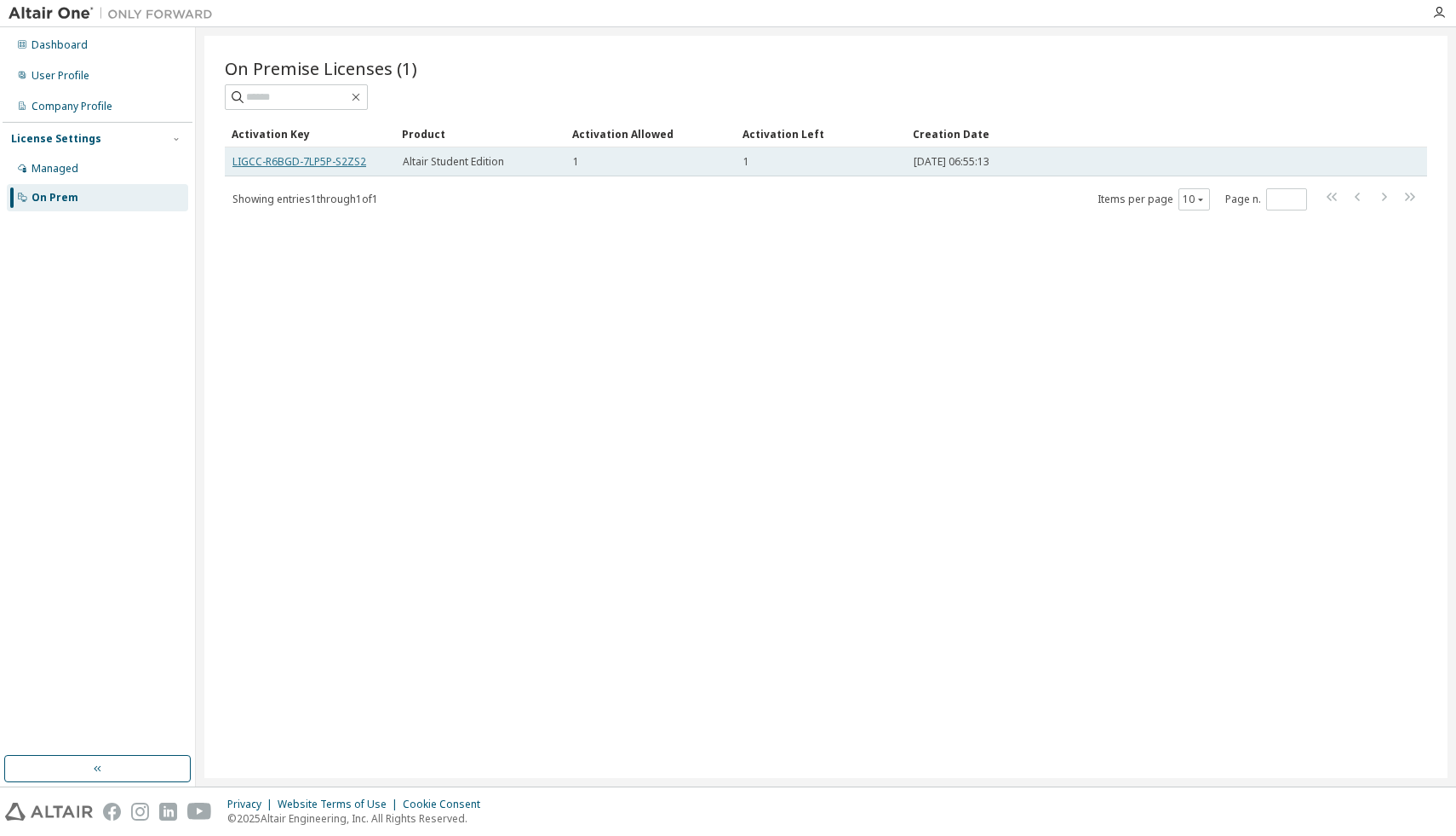
click at [291, 163] on link "LIGCC-R6BGD-7LP5P-S2ZS2" at bounding box center [299, 162] width 134 height 15
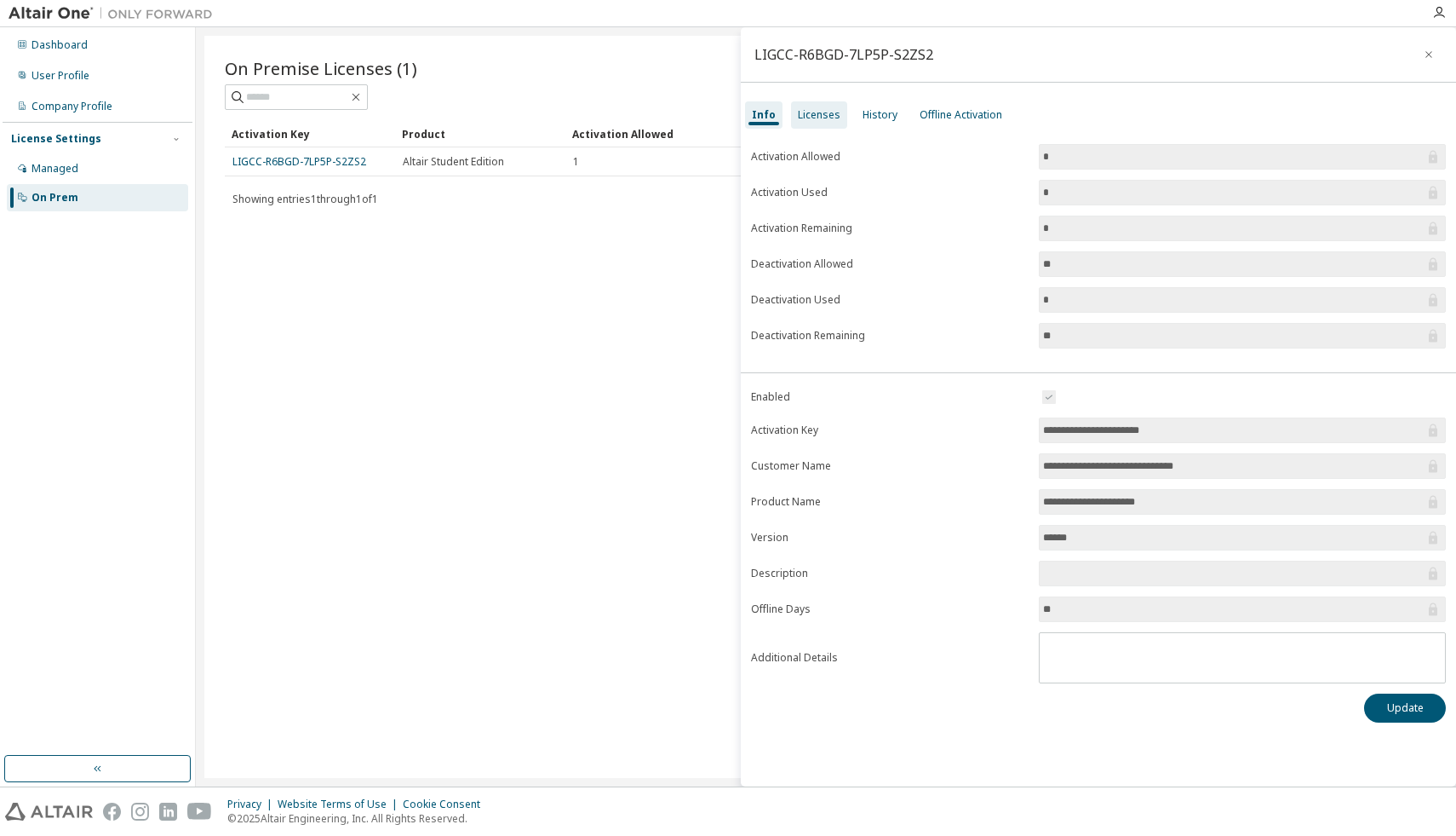
click at [824, 114] on div "Licenses" at bounding box center [819, 115] width 43 height 14
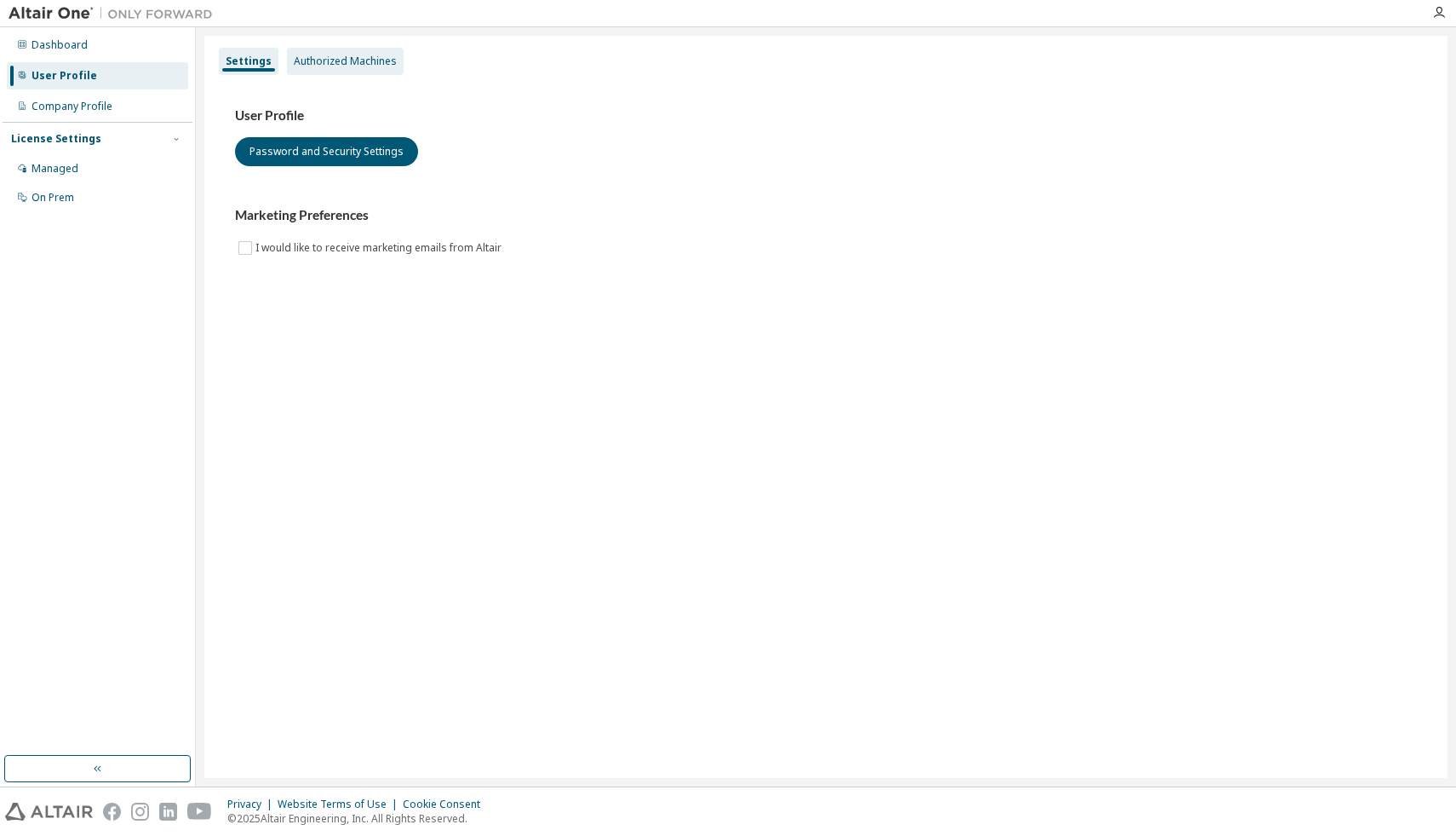
click at [322, 57] on div "Authorized Machines" at bounding box center [345, 61] width 103 height 14
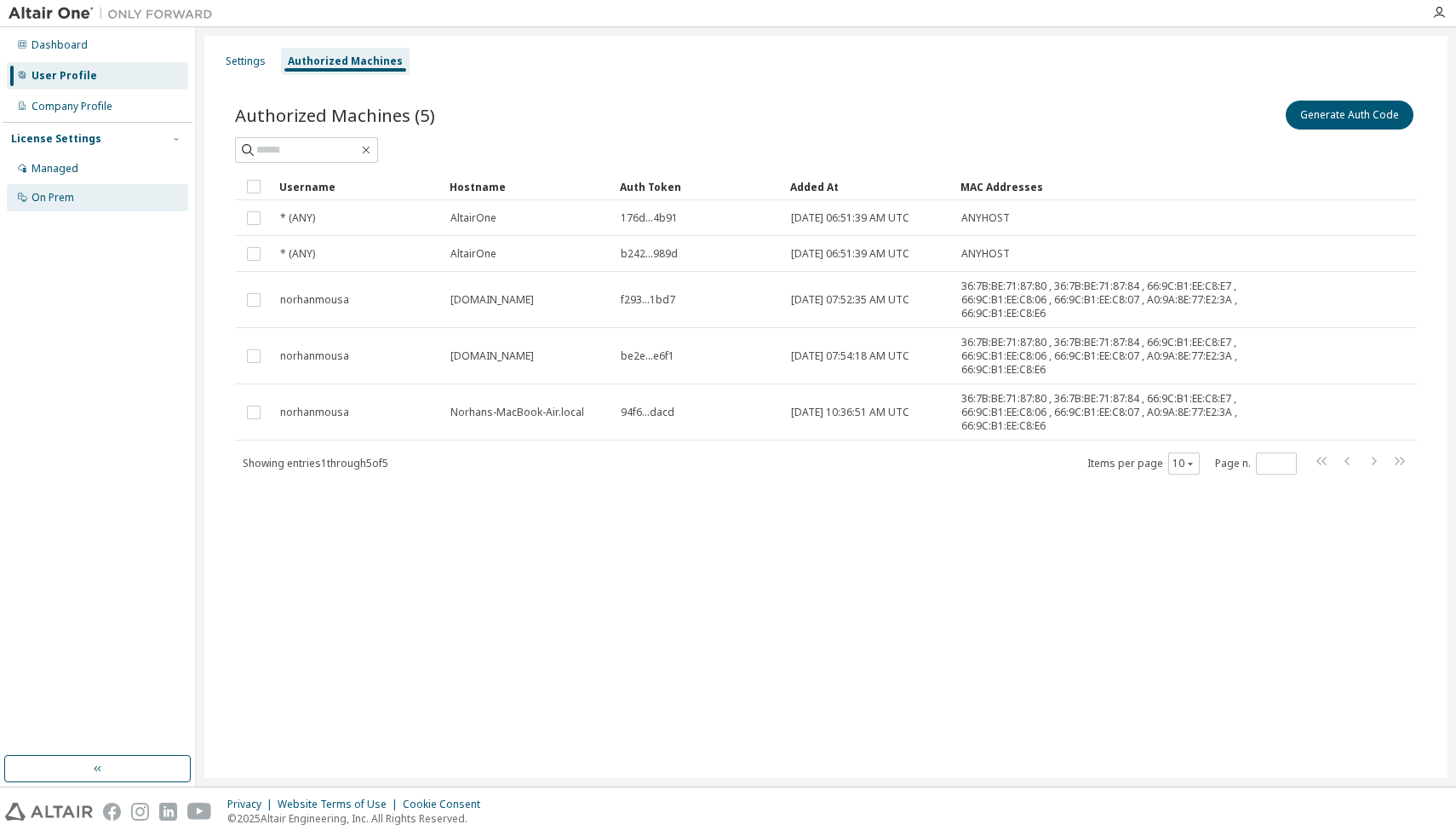
click at [110, 200] on div "On Prem" at bounding box center [97, 197] width 181 height 27
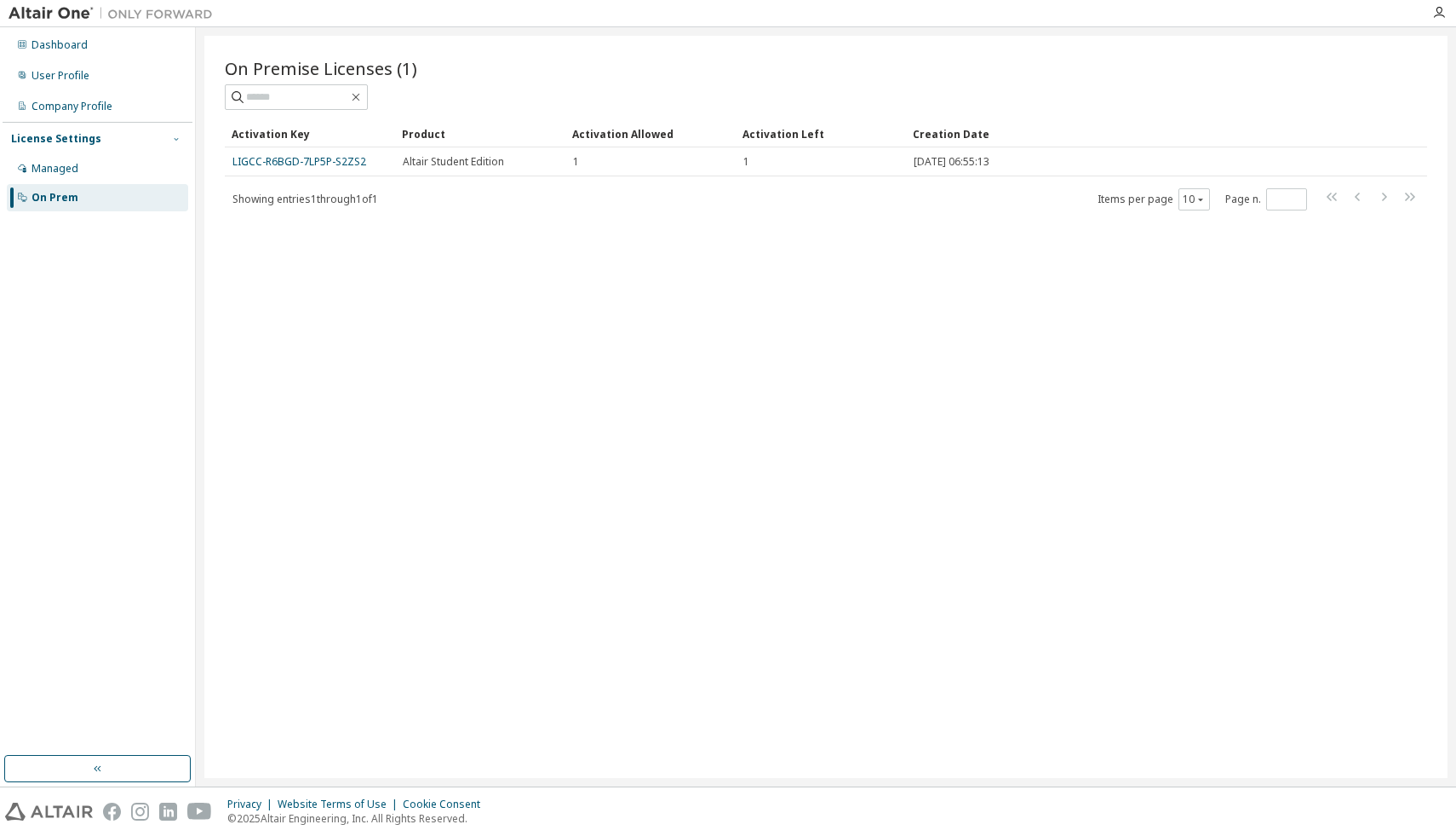
click at [179, 142] on icon "button" at bounding box center [176, 139] width 10 height 10
click at [173, 138] on icon "button" at bounding box center [176, 139] width 10 height 10
click at [75, 109] on div "Company Profile" at bounding box center [72, 107] width 81 height 14
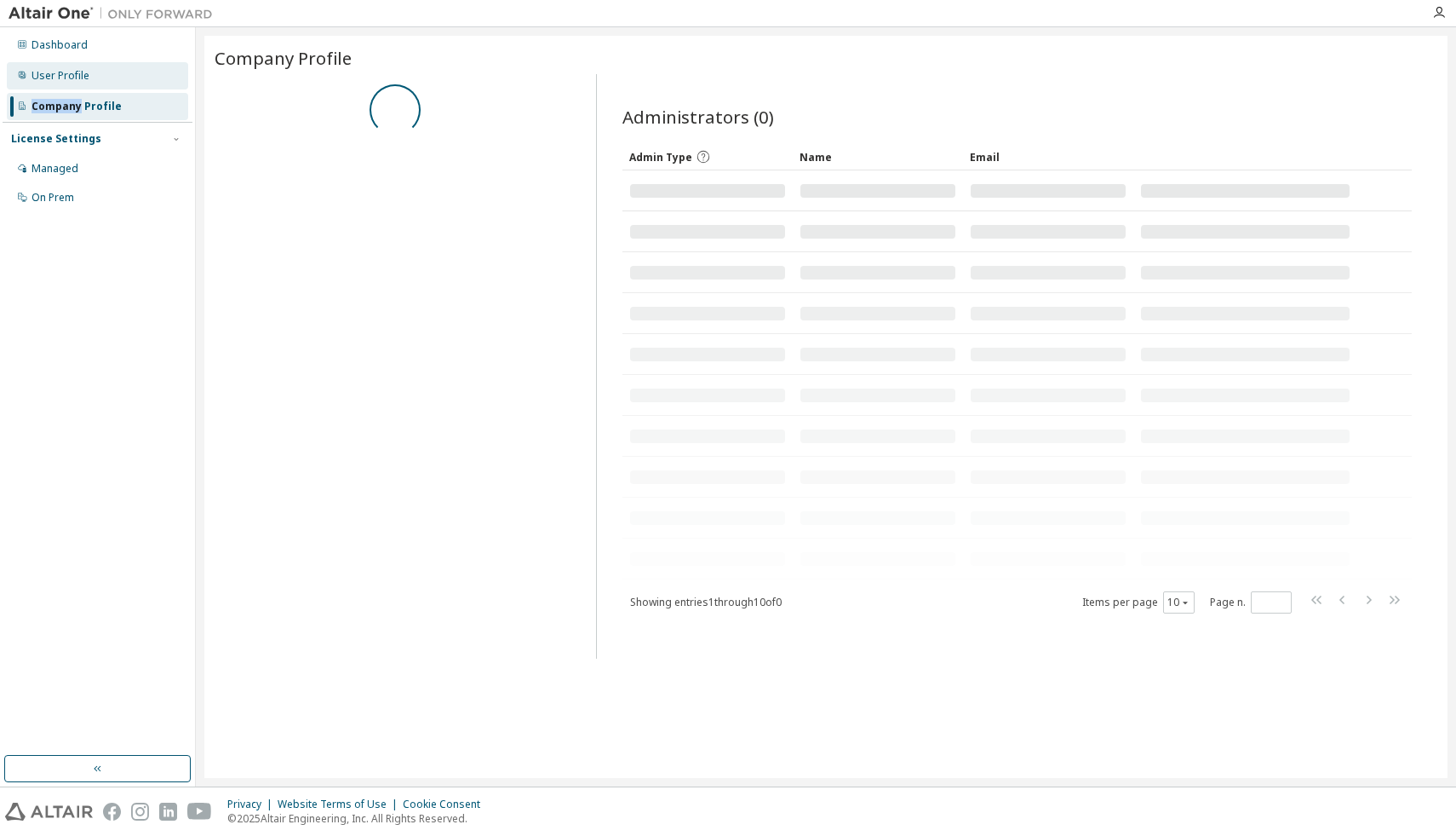
click at [73, 80] on div "Dashboard User Profile Company Profile License Settings Managed On Prem" at bounding box center [98, 121] width 190 height 183
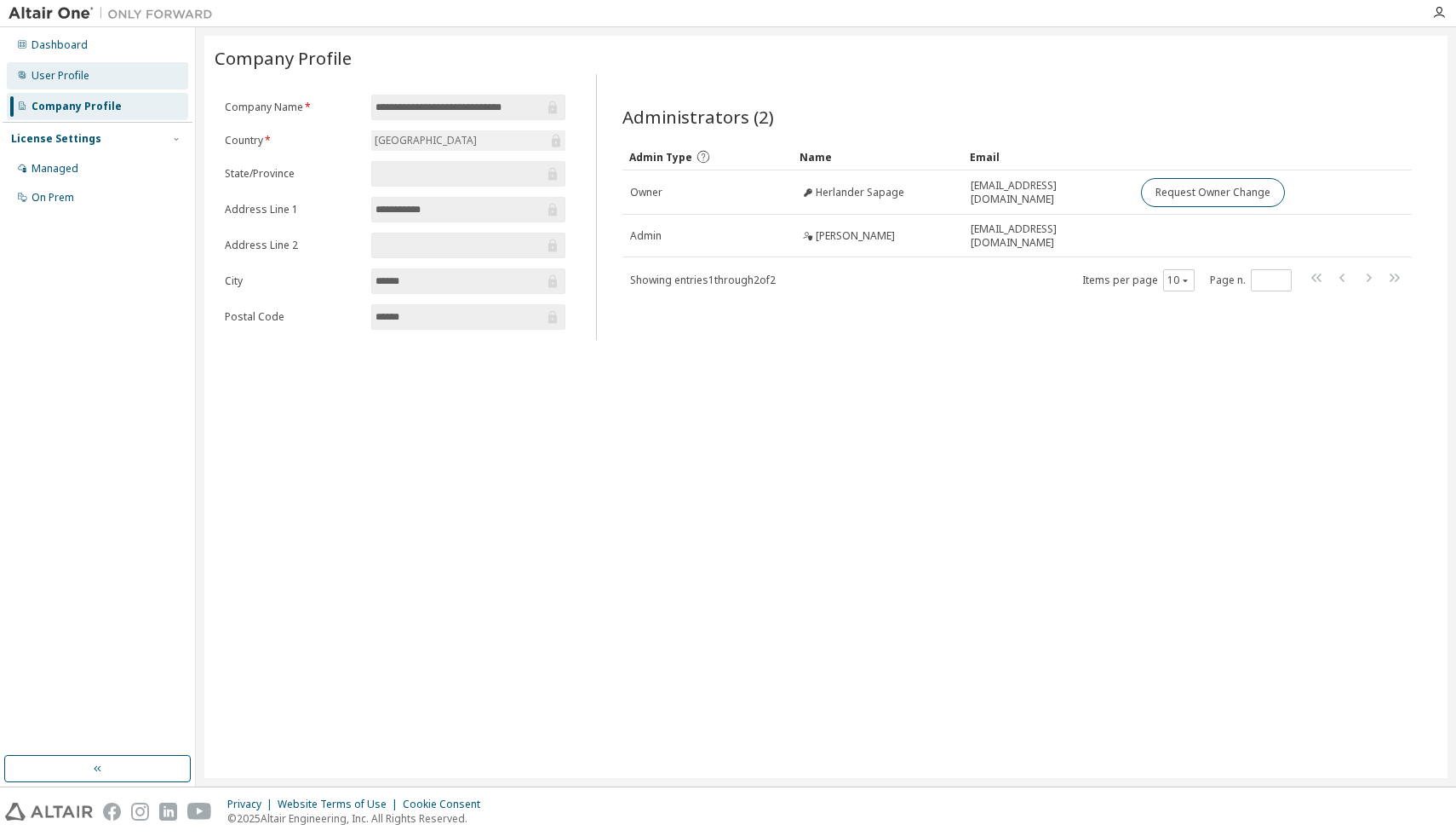
click at [54, 77] on div "User Profile" at bounding box center [60, 76] width 57 height 14
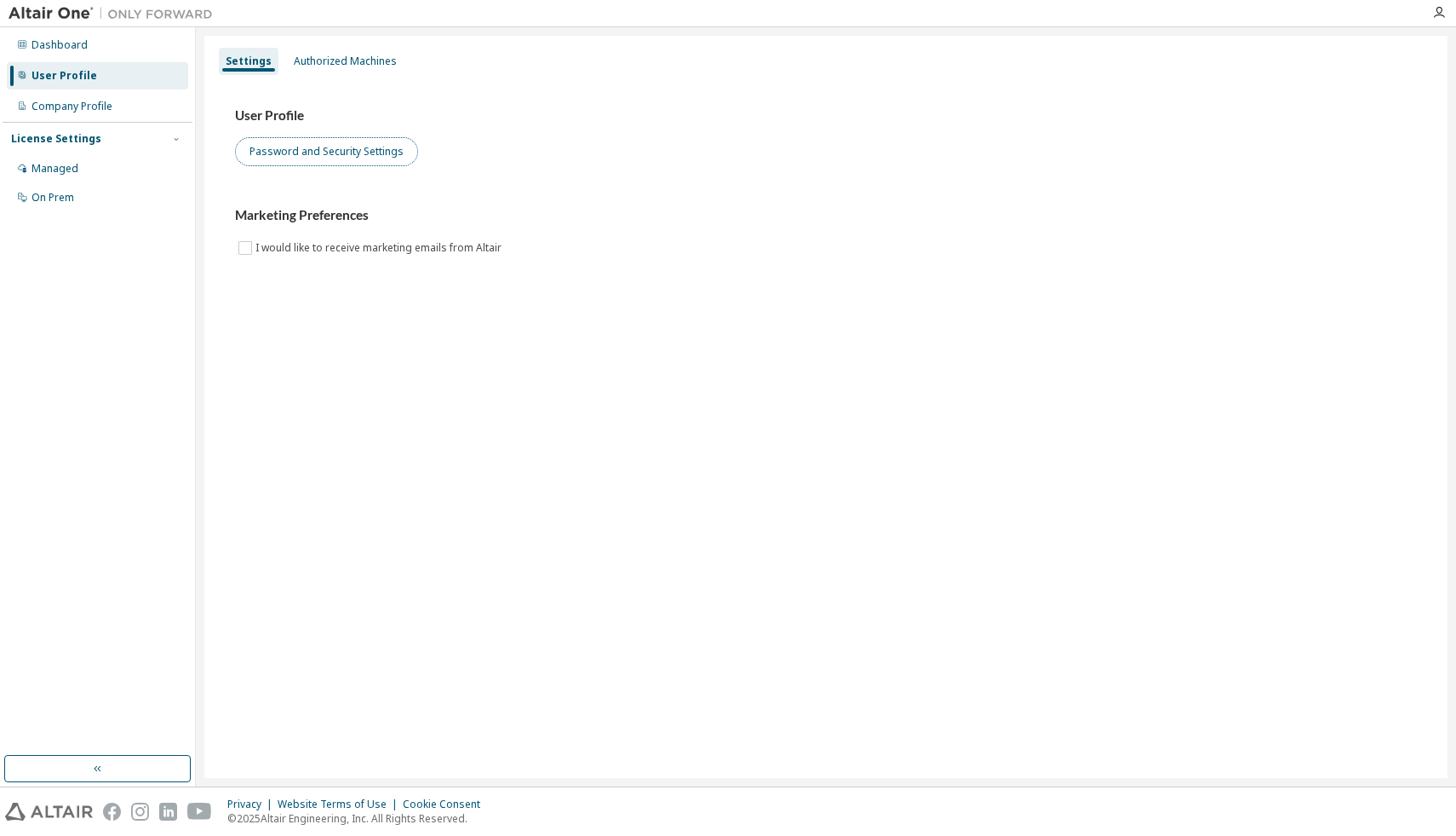
click at [338, 156] on button "Password and Security Settings" at bounding box center [326, 151] width 183 height 29
click at [1446, 10] on div at bounding box center [1439, 13] width 34 height 14
click at [1441, 14] on div at bounding box center [1439, 13] width 34 height 14
click at [1435, 15] on icon "button" at bounding box center [1439, 13] width 14 height 14
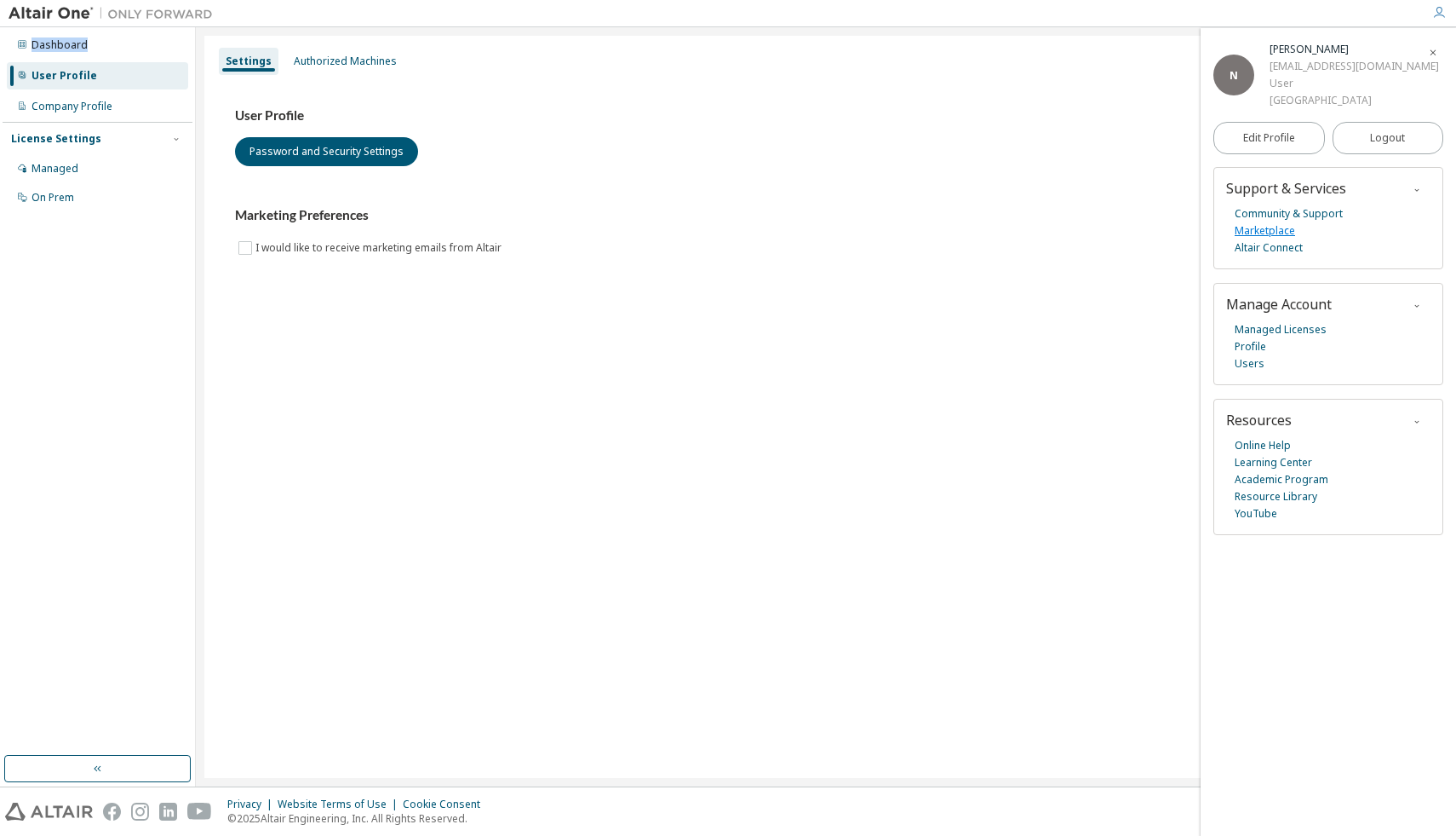
click at [1275, 228] on link "Marketplace" at bounding box center [1265, 230] width 60 height 17
